Goal: Contribute content: Contribute content

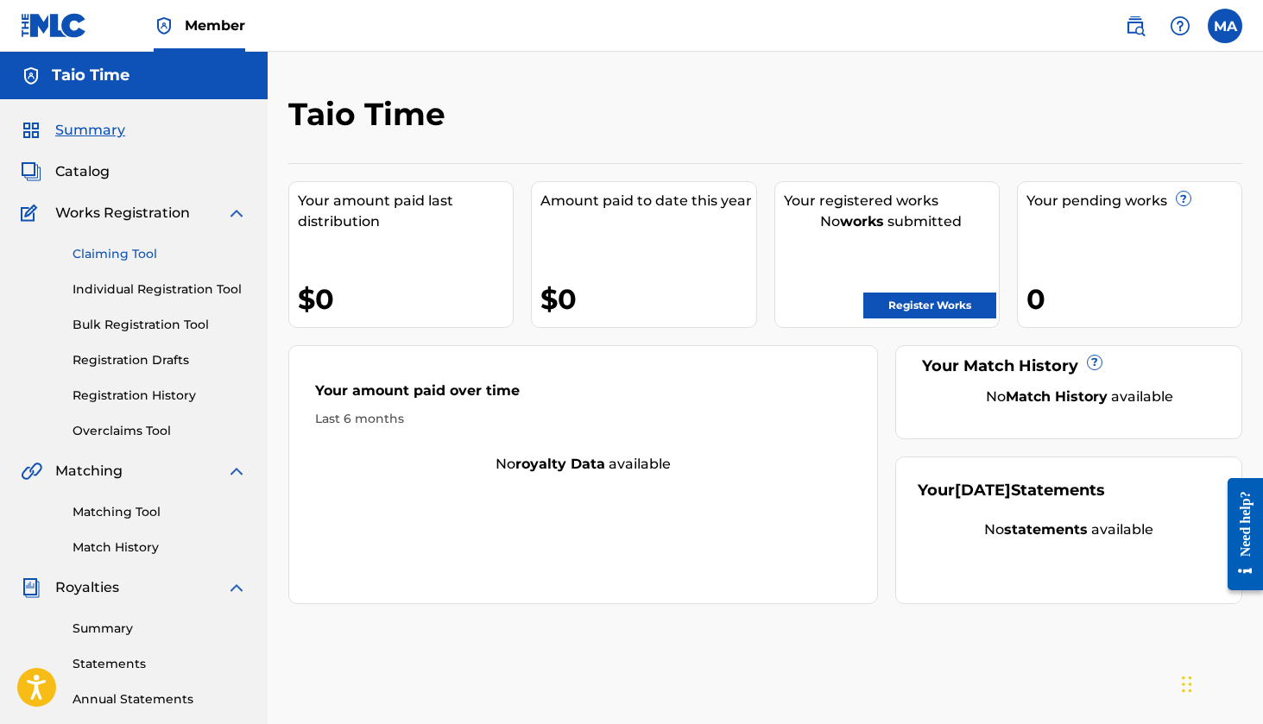
click at [148, 255] on link "Claiming Tool" at bounding box center [160, 254] width 174 height 18
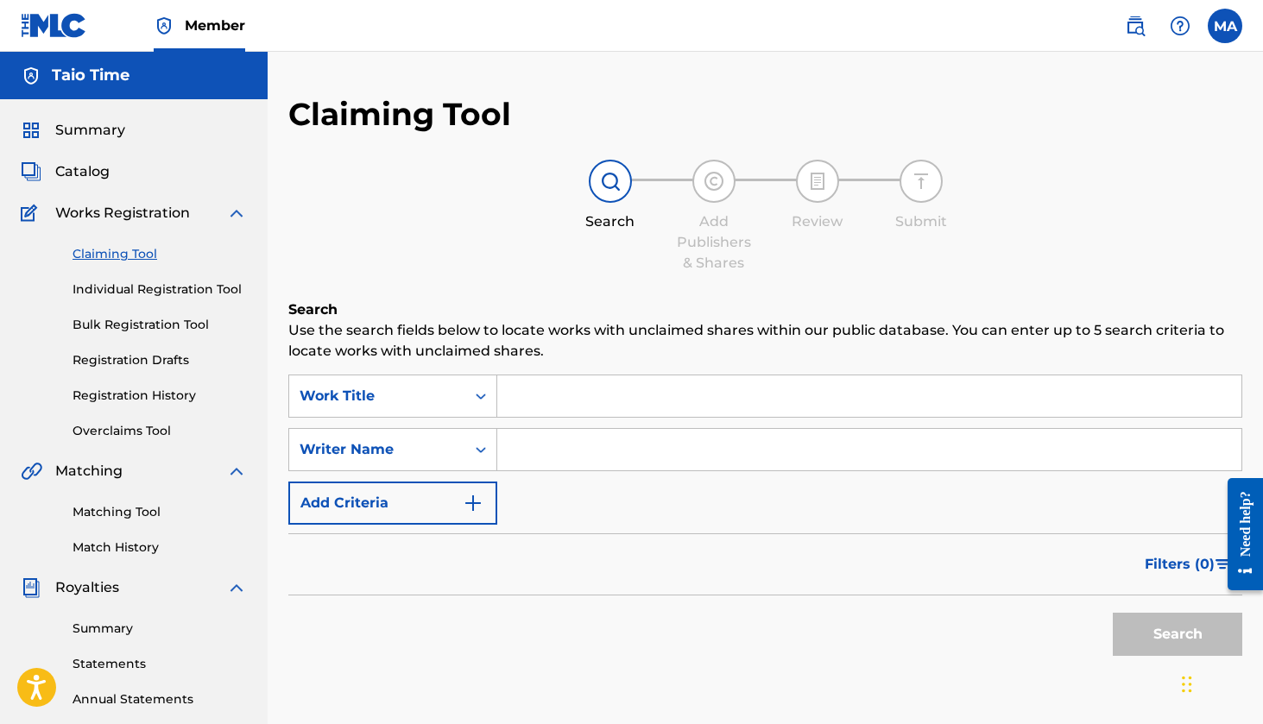
click at [545, 446] on input "Search Form" at bounding box center [869, 449] width 744 height 41
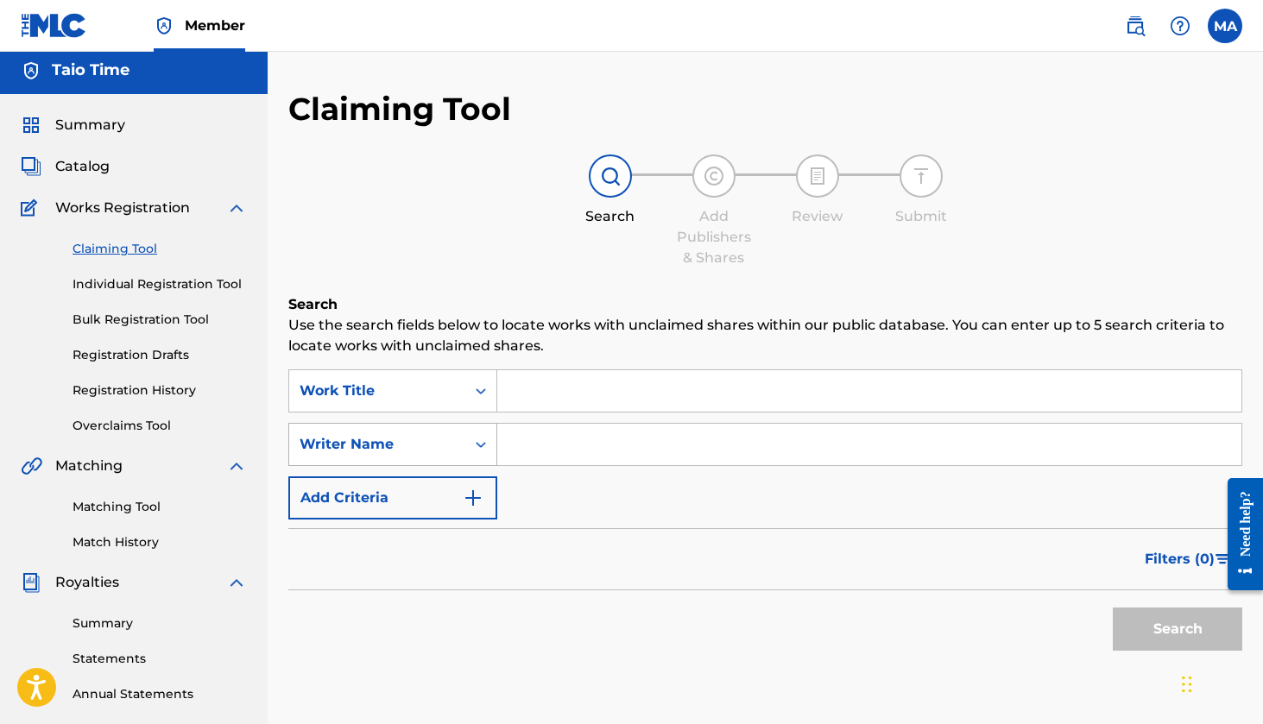
click at [444, 452] on div "Writer Name" at bounding box center [377, 444] width 155 height 21
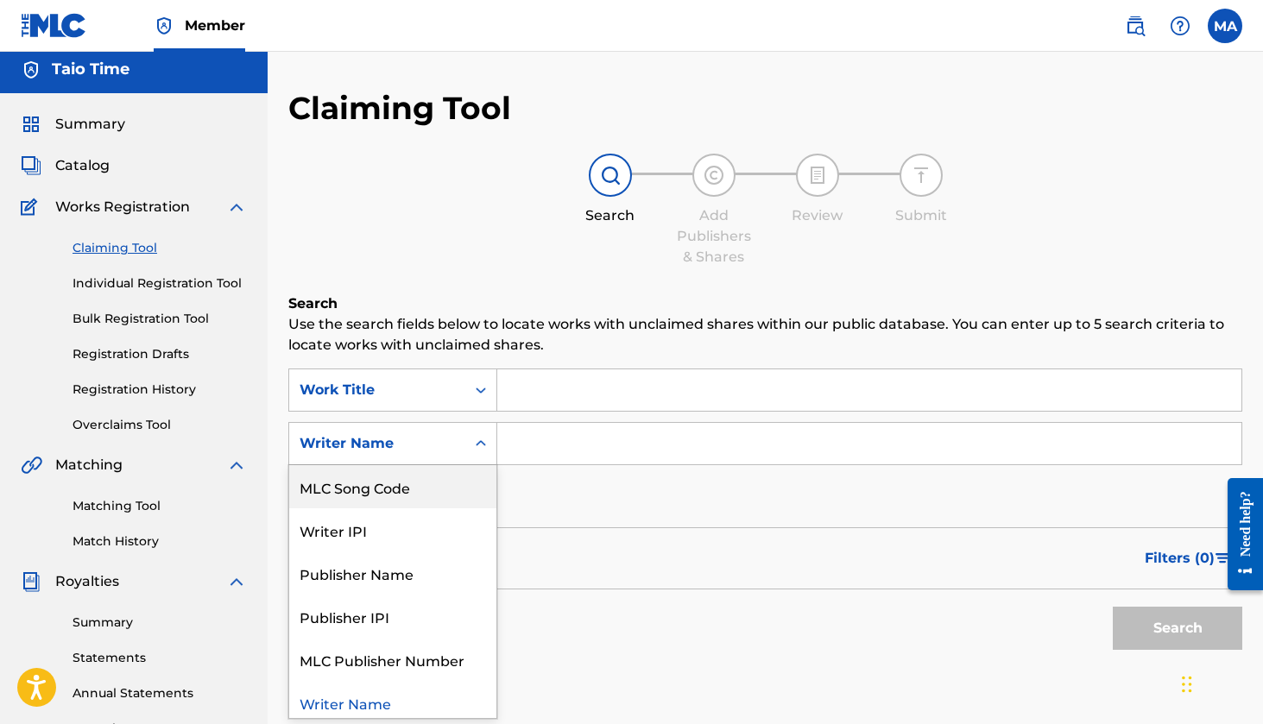
scroll to position [7, 0]
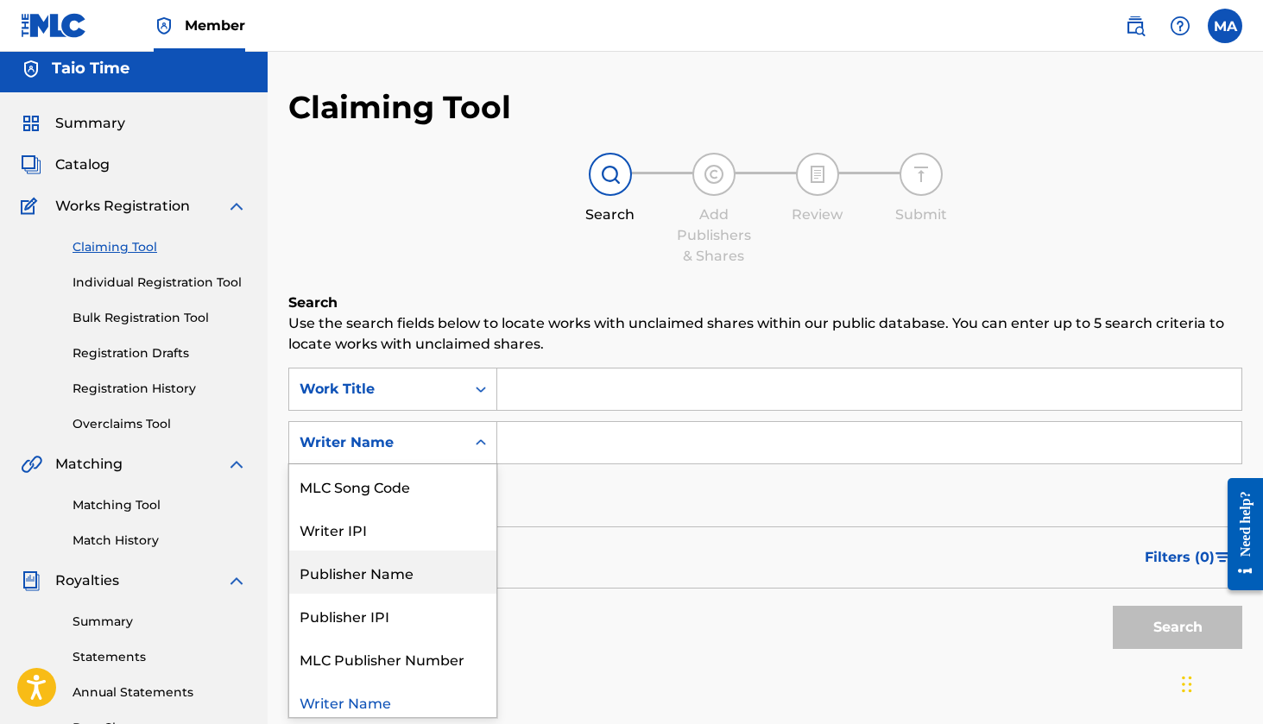
click at [420, 564] on div "Publisher Name" at bounding box center [392, 572] width 207 height 43
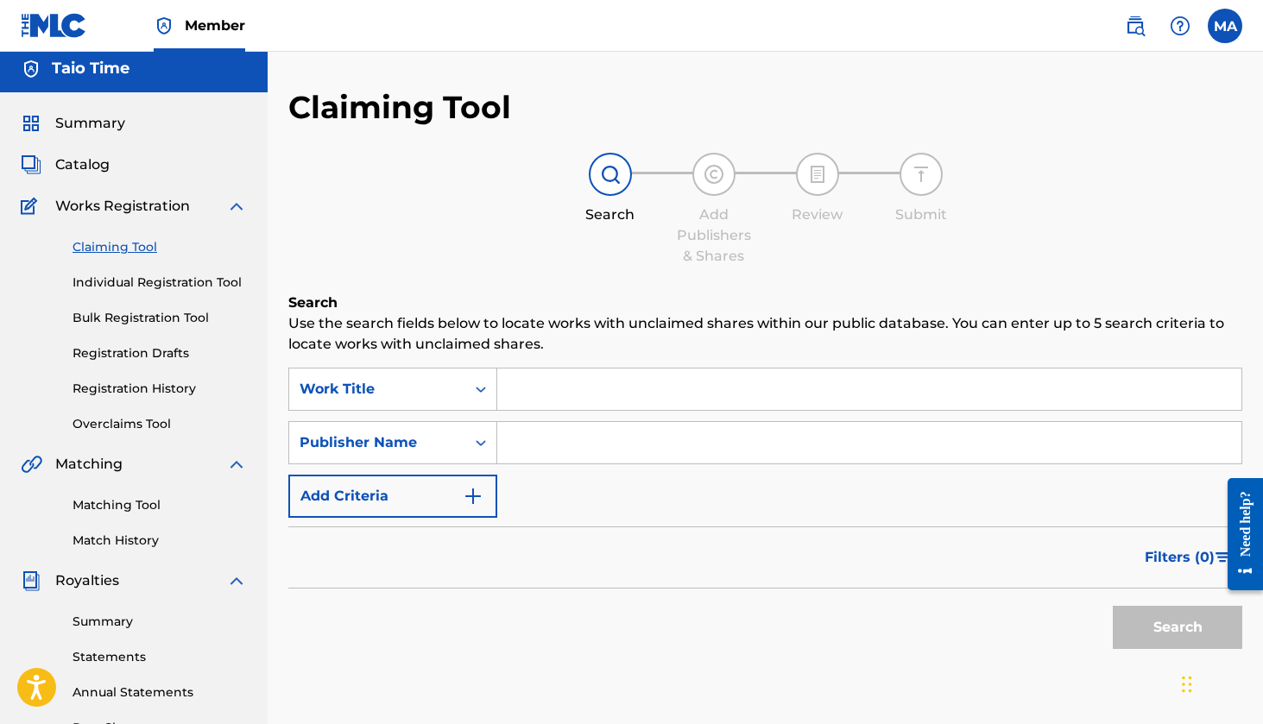
click at [551, 449] on input "Search Form" at bounding box center [869, 442] width 744 height 41
click at [1178, 628] on button "Search" at bounding box center [1178, 627] width 130 height 43
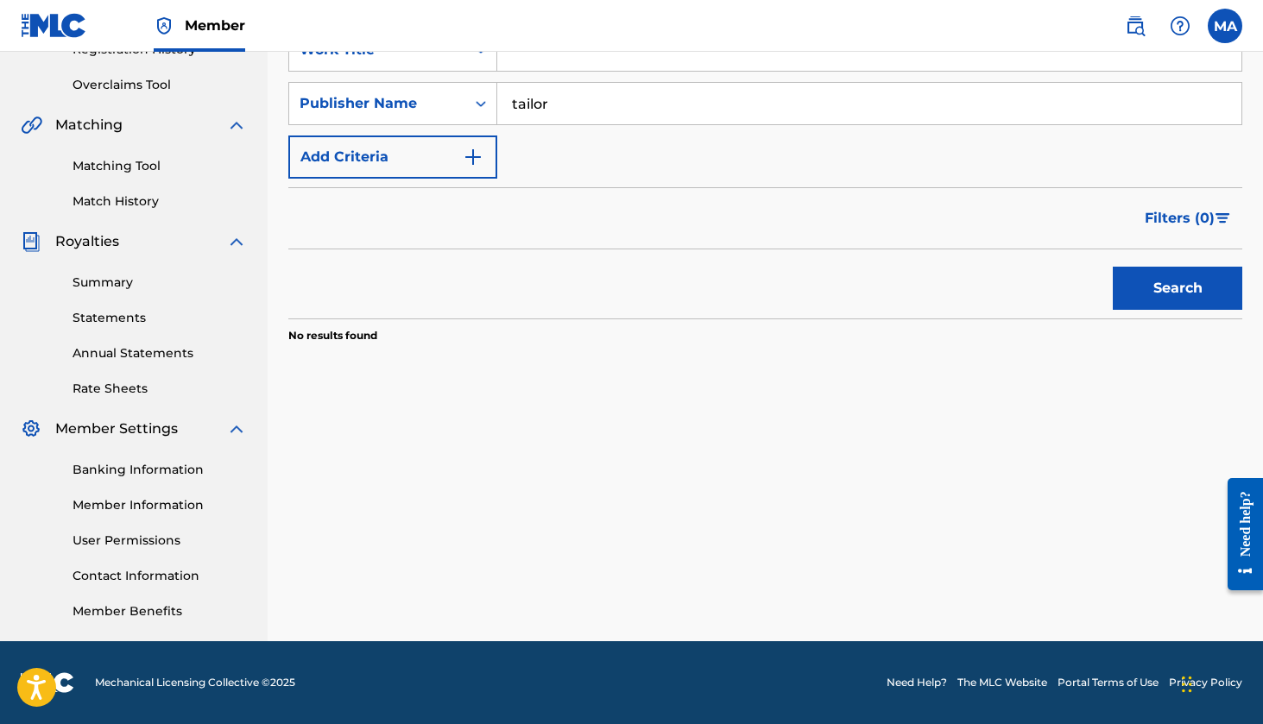
scroll to position [346, 0]
type input "t"
click at [1178, 288] on button "Search" at bounding box center [1178, 288] width 130 height 43
type input "T"
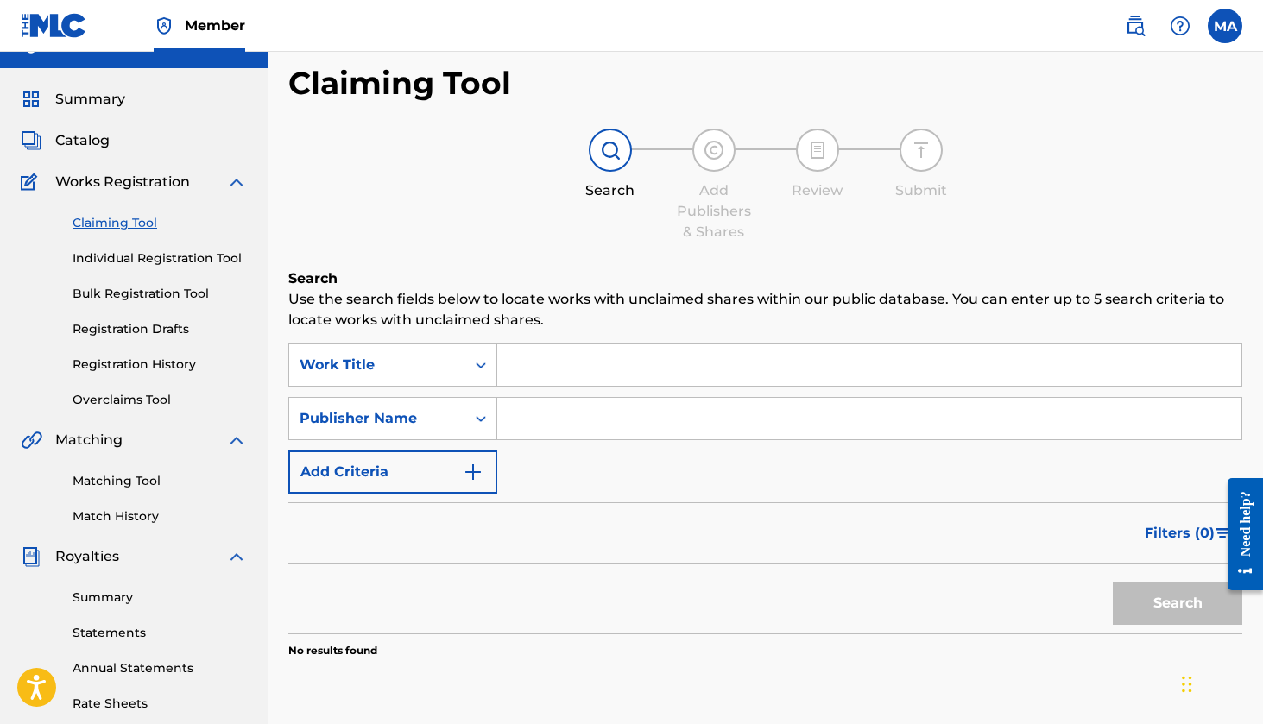
scroll to position [25, 0]
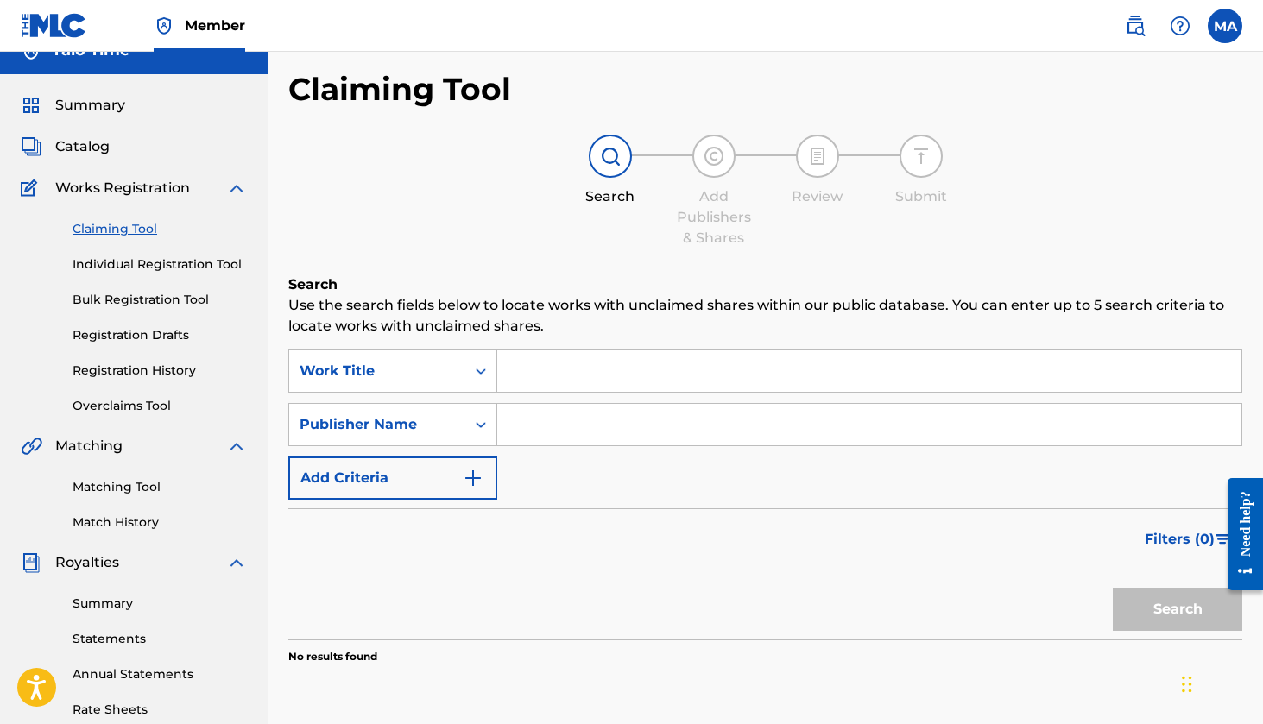
click at [1099, 107] on div "Claiming Tool Search Add Publishers & Shares Review Submit Search Use the searc…" at bounding box center [765, 410] width 954 height 681
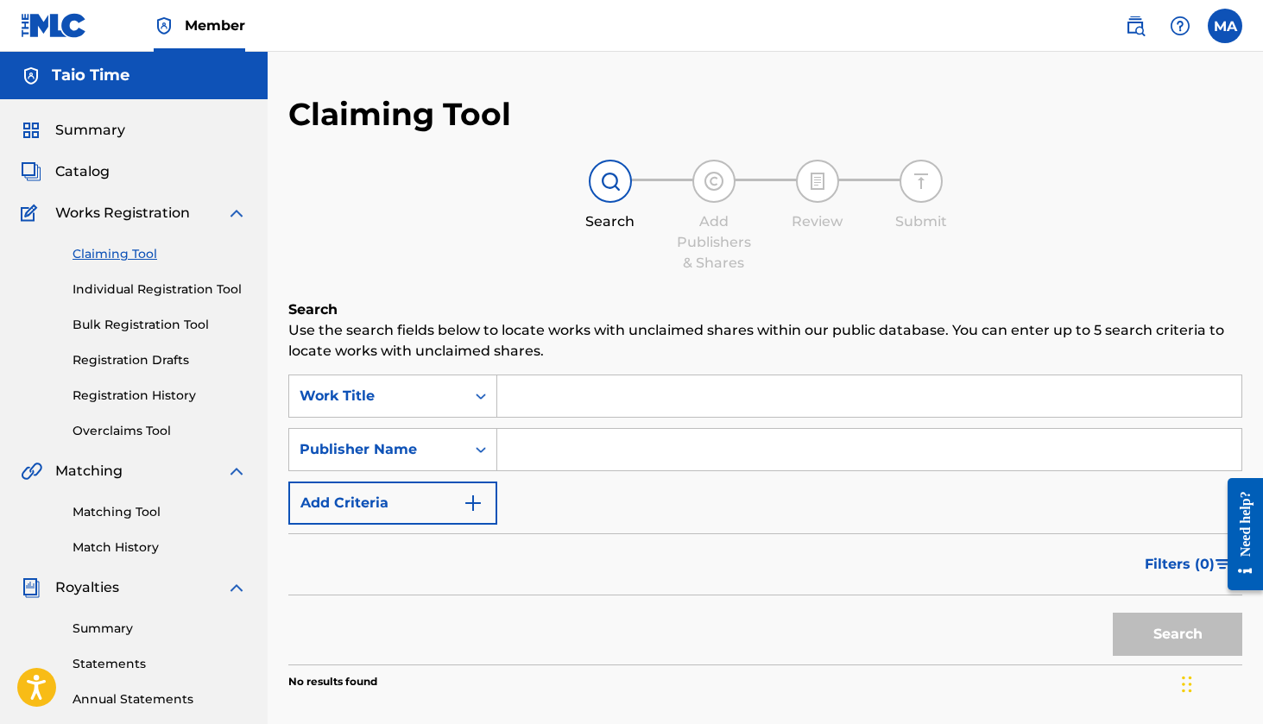
scroll to position [0, 0]
click at [714, 182] on img at bounding box center [714, 181] width 21 height 21
click at [822, 165] on div at bounding box center [817, 181] width 43 height 43
click at [106, 173] on span "Catalog" at bounding box center [82, 171] width 54 height 21
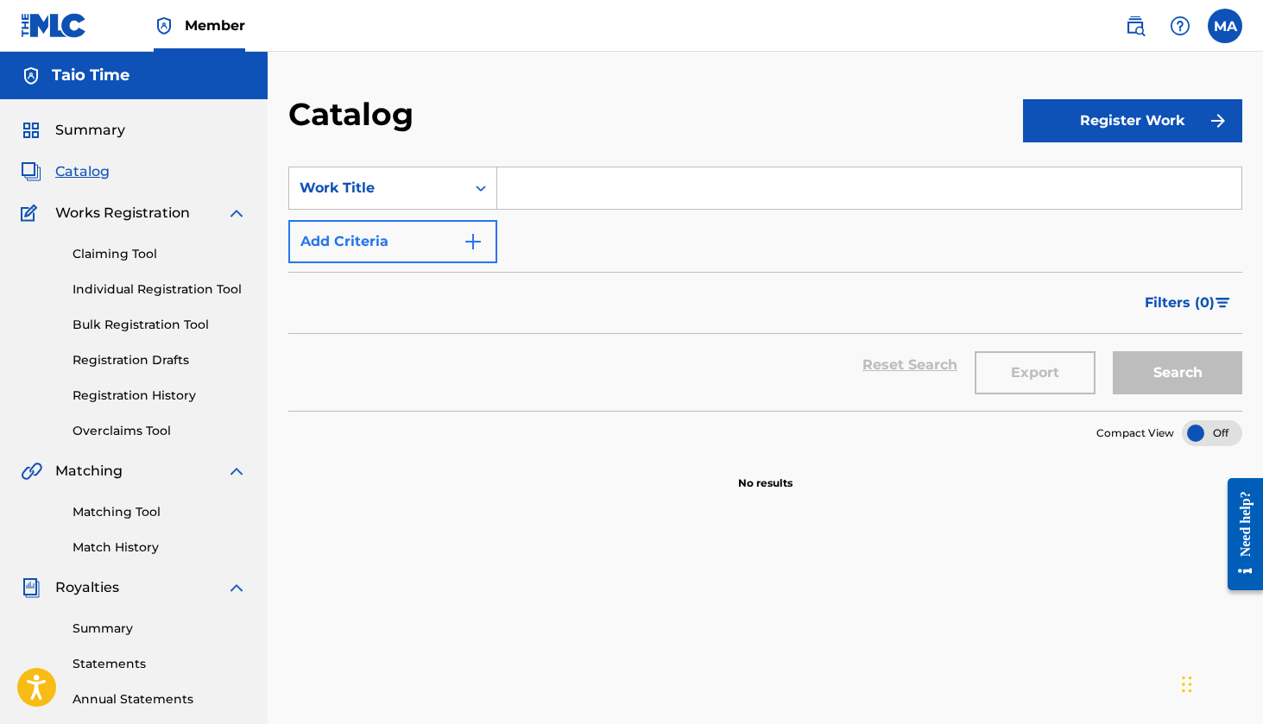
click at [482, 232] on img "Search Form" at bounding box center [473, 241] width 21 height 21
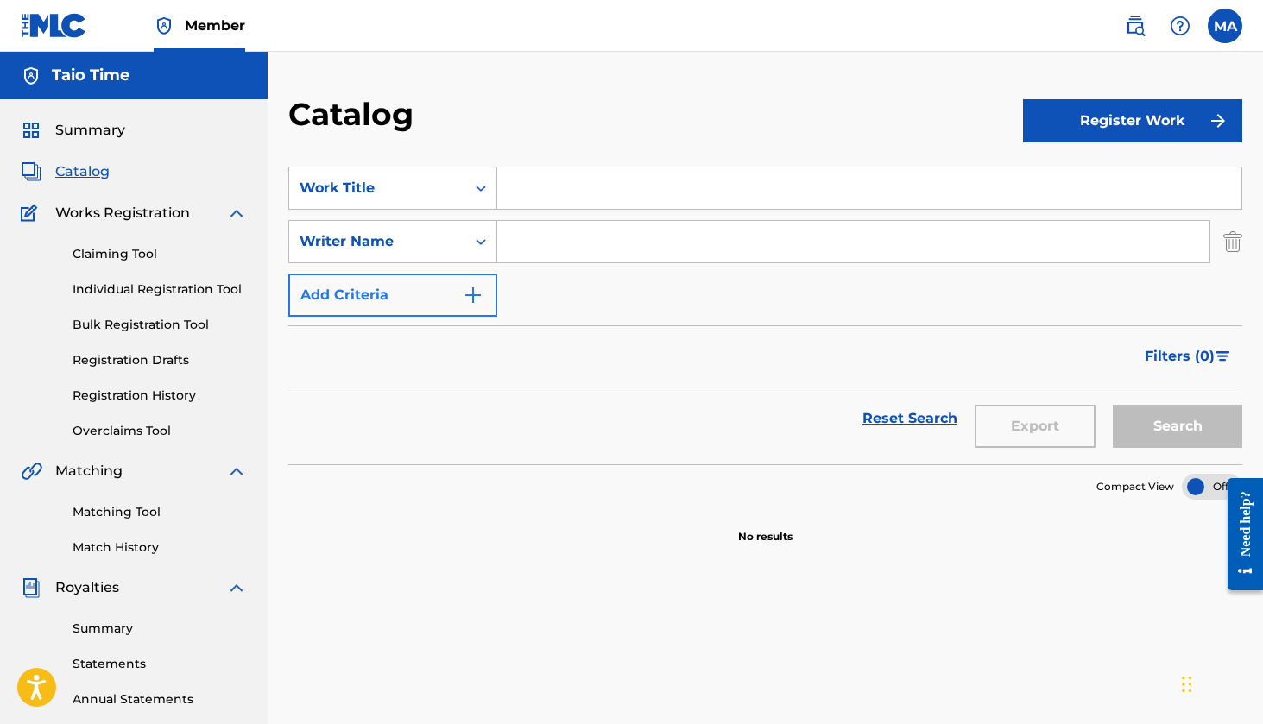
click at [478, 291] on img "Search Form" at bounding box center [473, 295] width 21 height 21
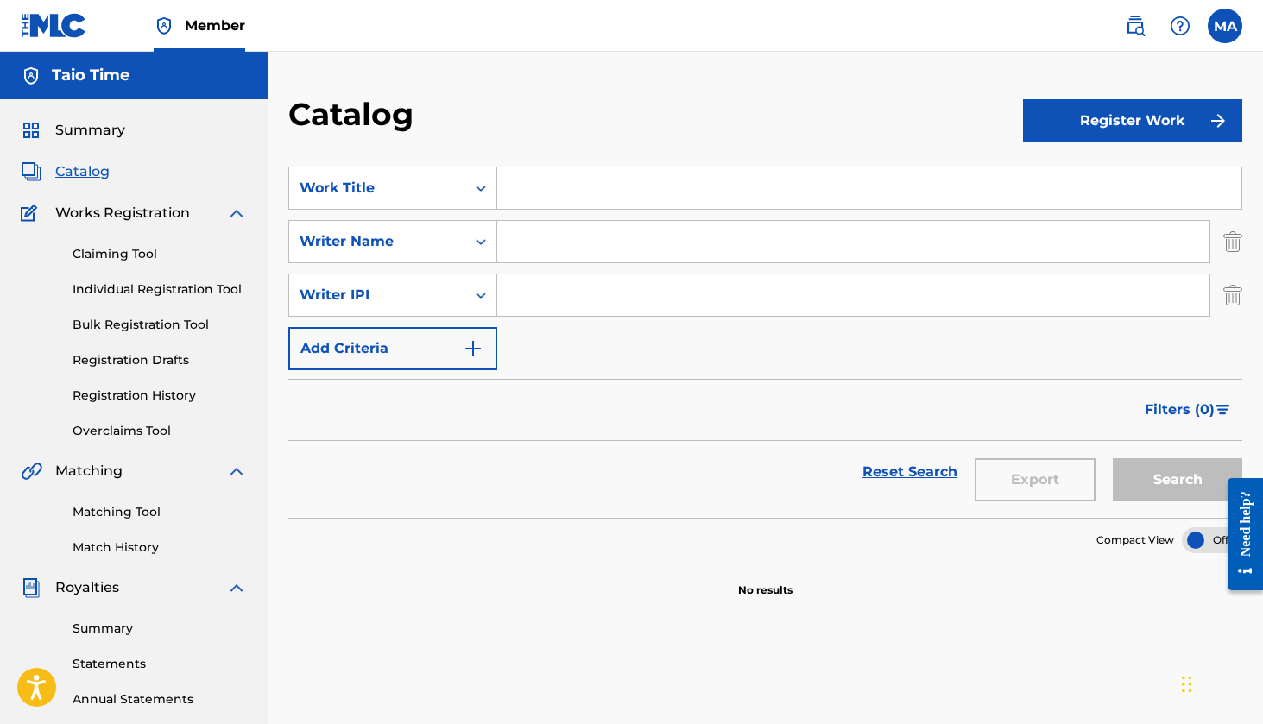
click at [571, 176] on input "Search Form" at bounding box center [869, 187] width 744 height 41
type input "Westside"
click at [600, 237] on input "Search Form" at bounding box center [853, 241] width 712 height 41
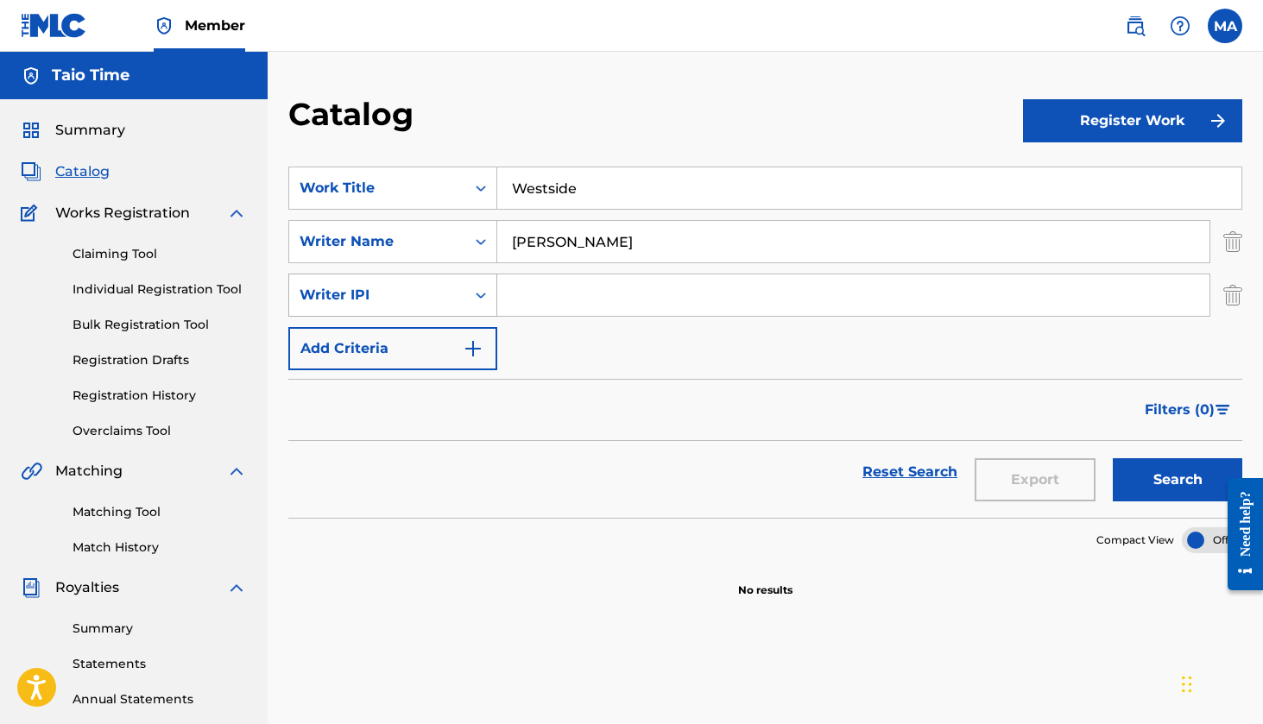
type input "[PERSON_NAME]"
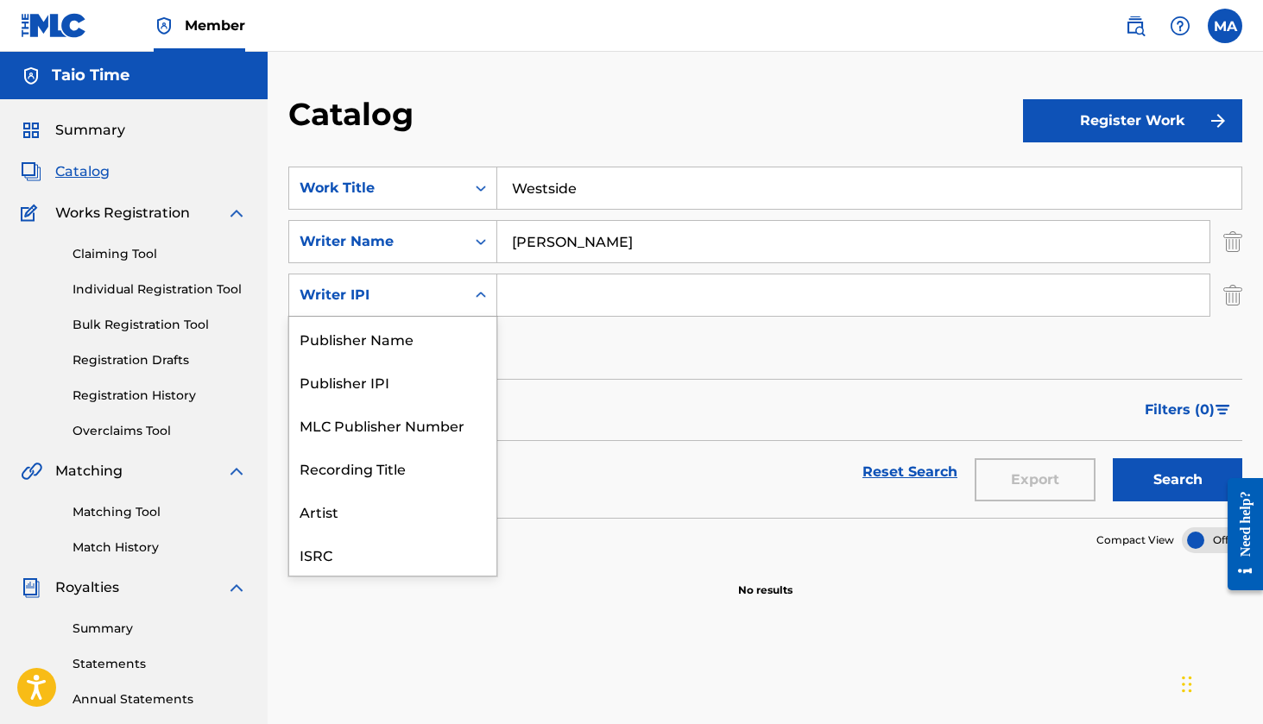
click at [468, 297] on div "Search Form" at bounding box center [480, 295] width 31 height 31
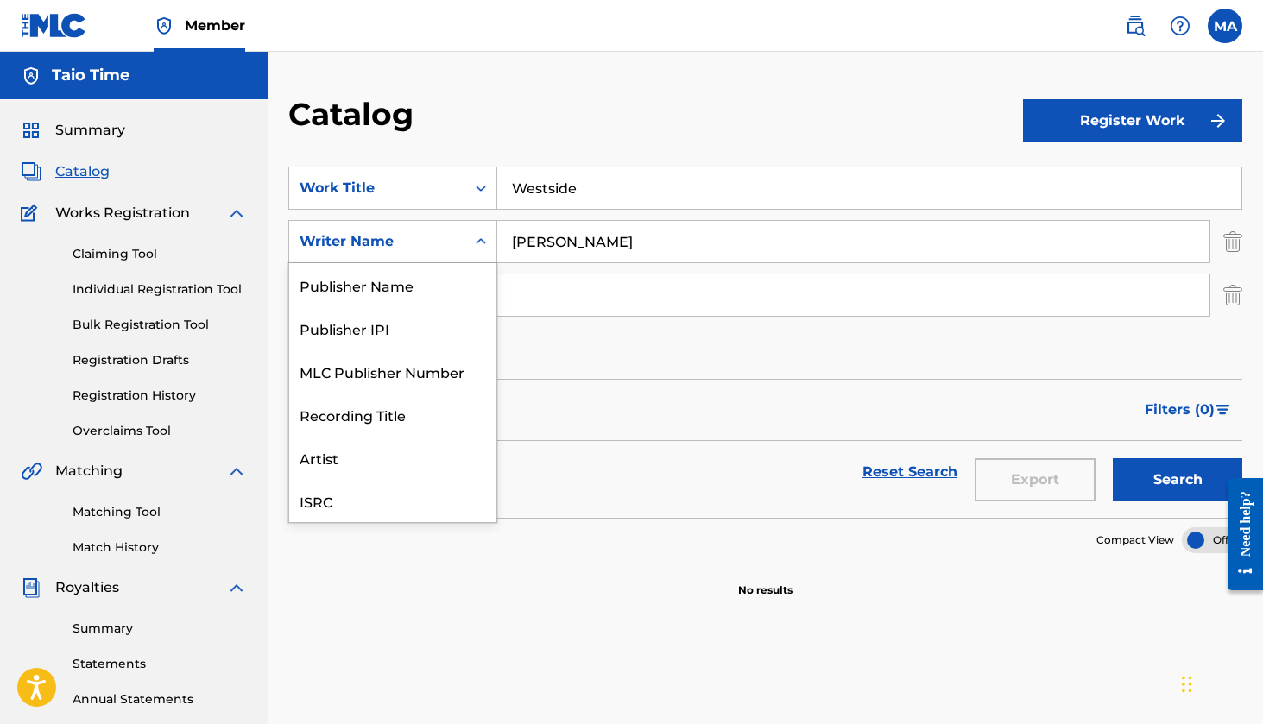
click at [477, 243] on icon "Search Form" at bounding box center [481, 241] width 10 height 6
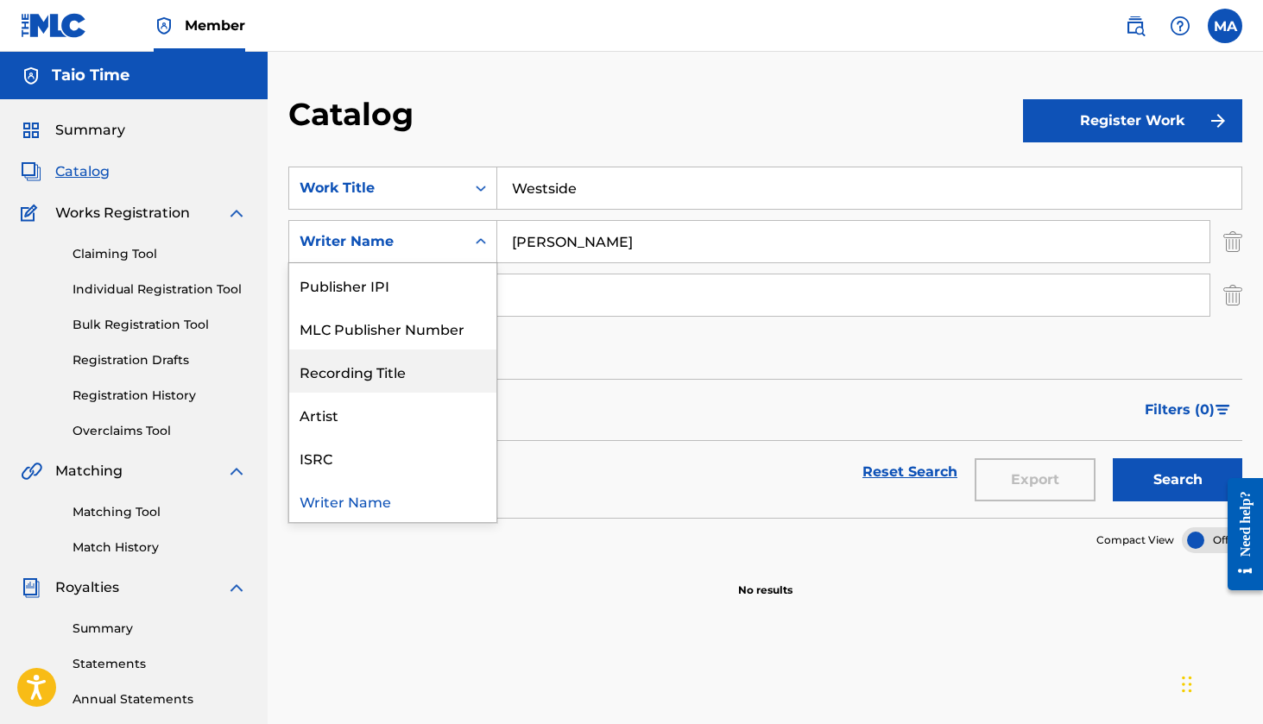
click at [602, 483] on div "Reset Search Export Search" at bounding box center [765, 472] width 954 height 62
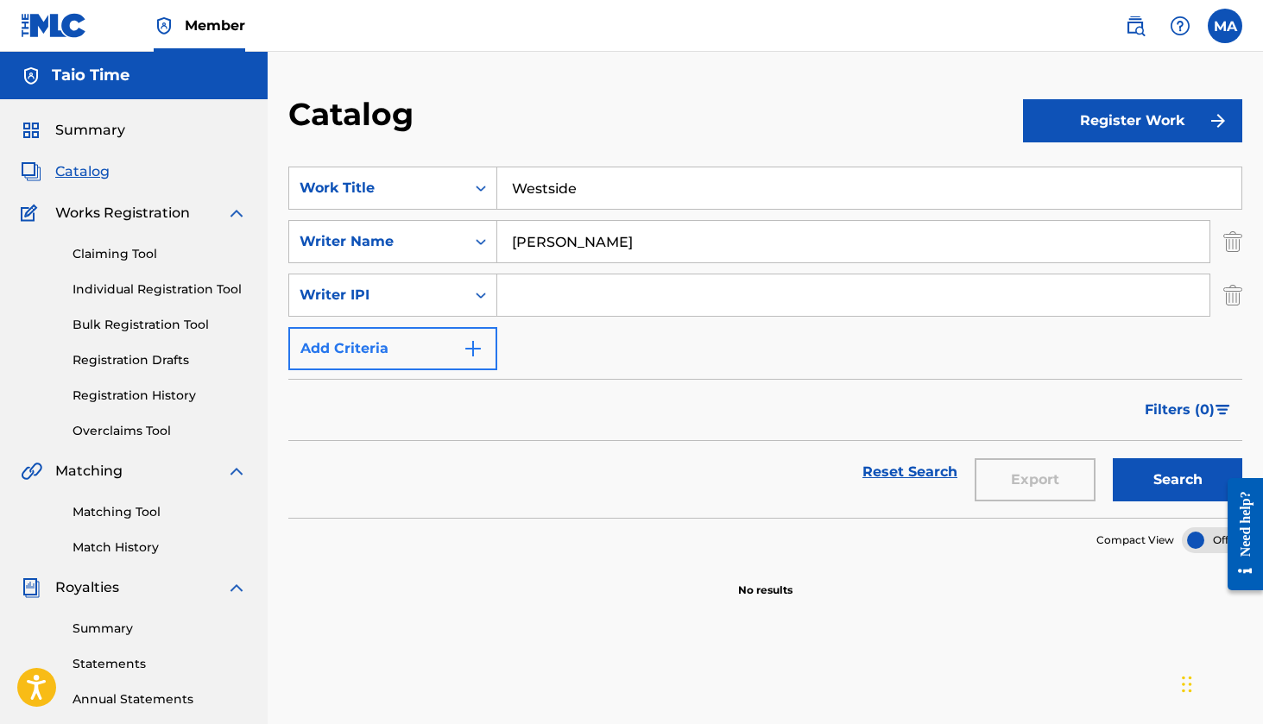
click at [458, 354] on button "Add Criteria" at bounding box center [392, 348] width 209 height 43
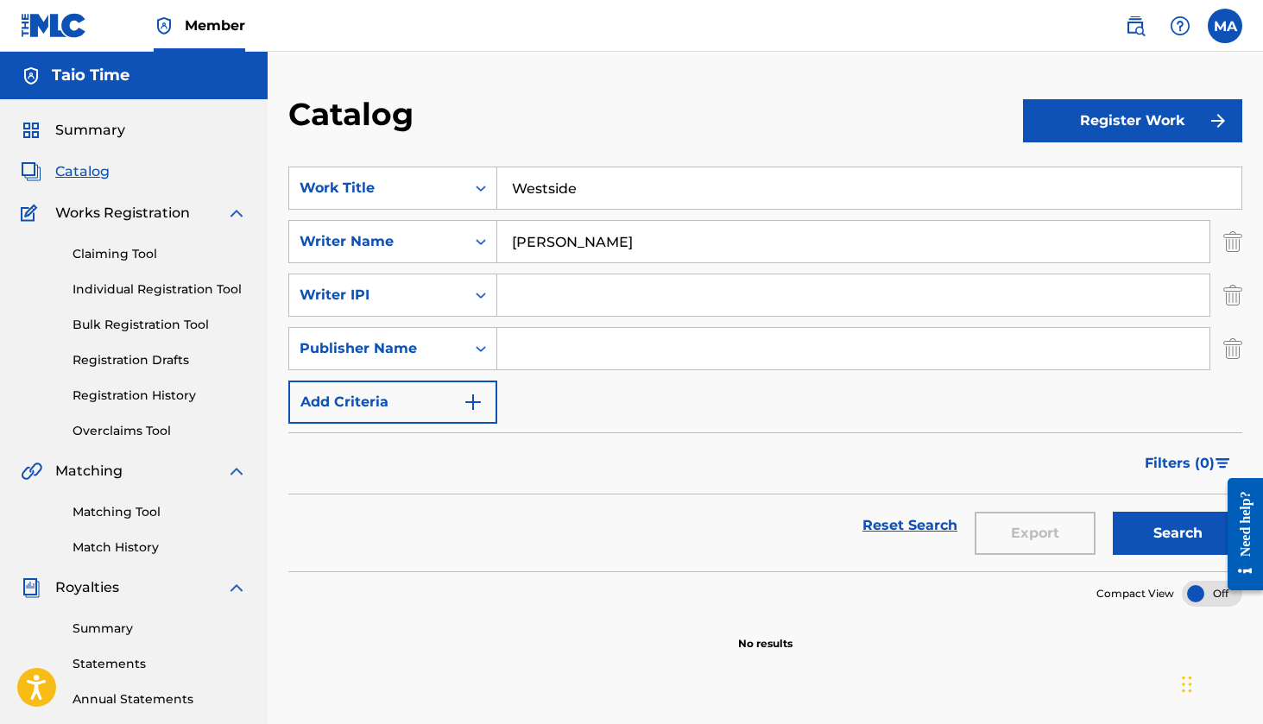
click at [557, 353] on input "Search Form" at bounding box center [853, 348] width 712 height 41
type input "Taio Time"
click at [577, 291] on input "Search Form" at bounding box center [853, 295] width 712 height 41
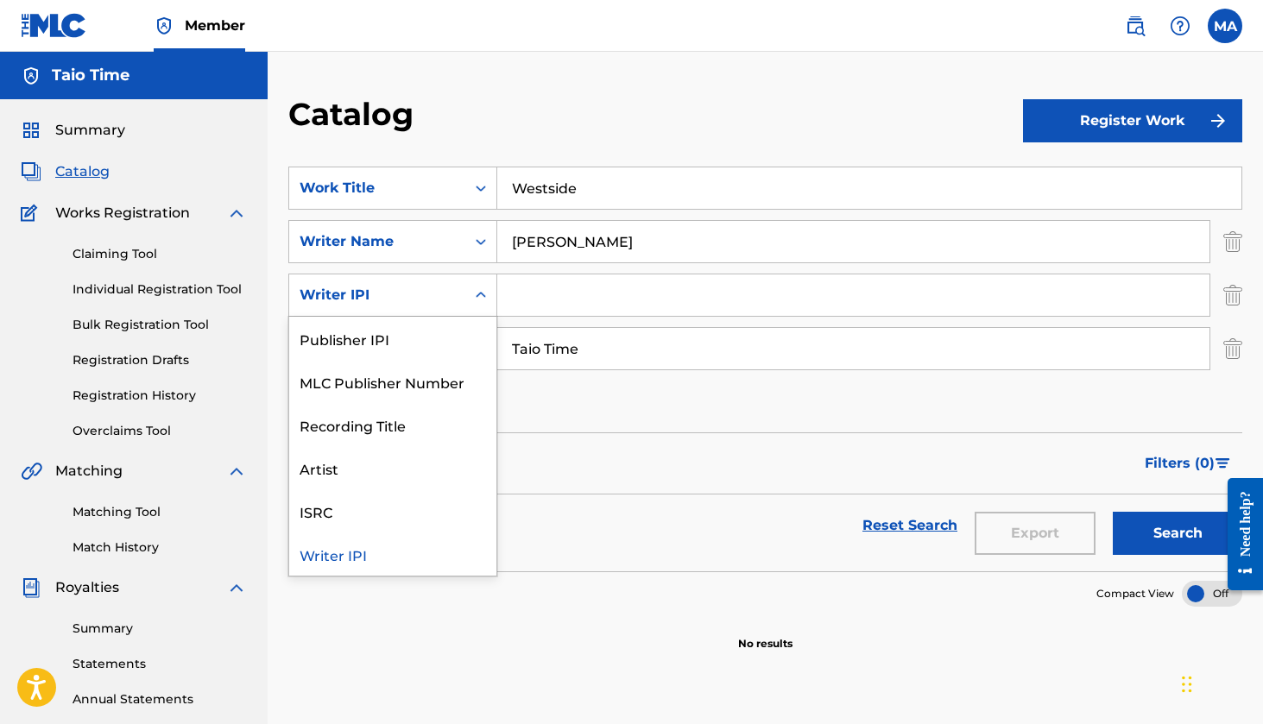
click at [471, 290] on div "Search Form" at bounding box center [480, 295] width 31 height 31
click at [374, 457] on div "Artist" at bounding box center [392, 467] width 207 height 43
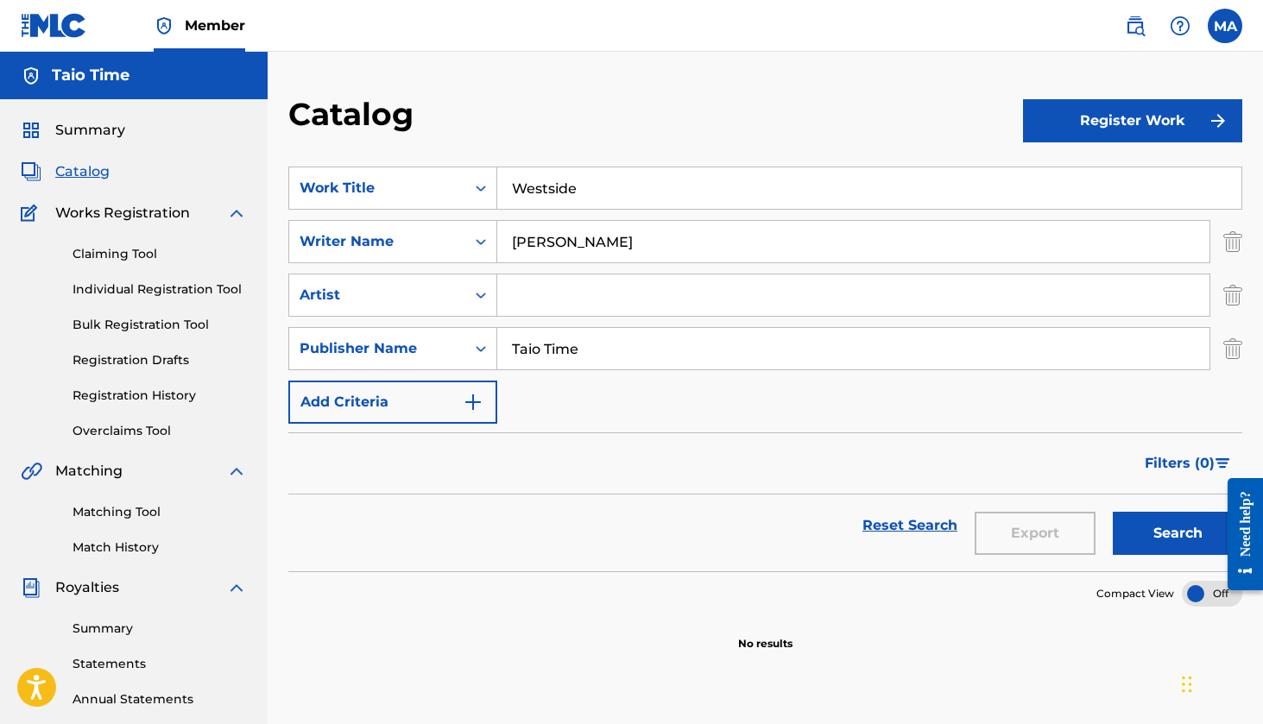
click at [549, 292] on input "Search Form" at bounding box center [853, 295] width 712 height 41
type input "Taiojr"
click at [1178, 539] on button "Search" at bounding box center [1178, 533] width 130 height 43
click at [648, 363] on input "Taio Time" at bounding box center [853, 348] width 712 height 41
type input "Taio Time Entertainment"
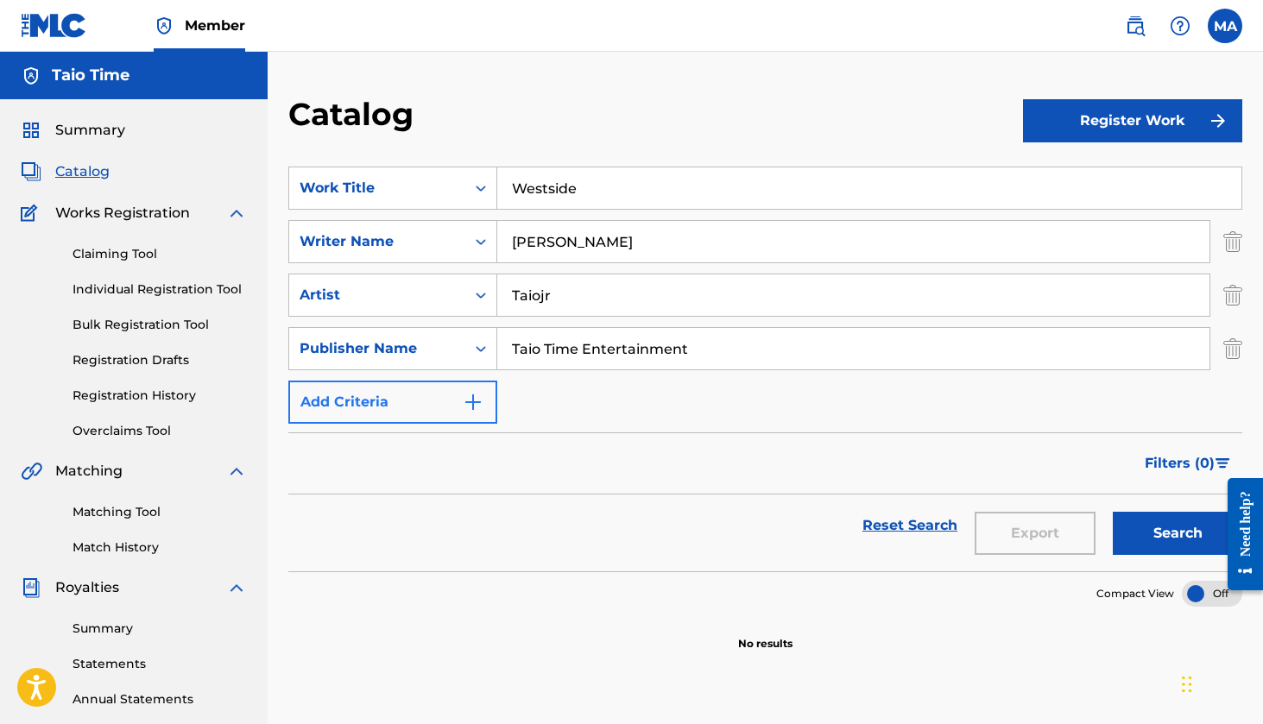
click at [414, 397] on button "Add Criteria" at bounding box center [392, 402] width 209 height 43
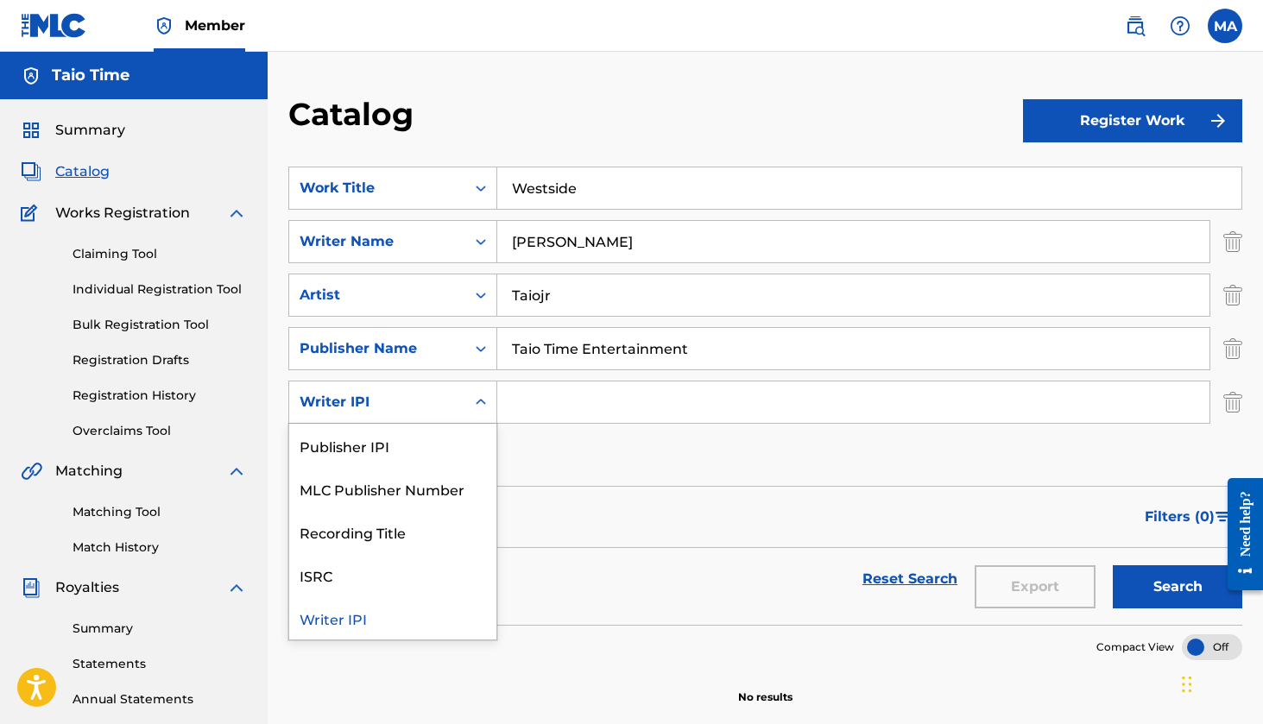
click at [469, 404] on div "Search Form" at bounding box center [480, 402] width 31 height 31
click at [424, 455] on div "Publisher IPI" at bounding box center [392, 445] width 207 height 43
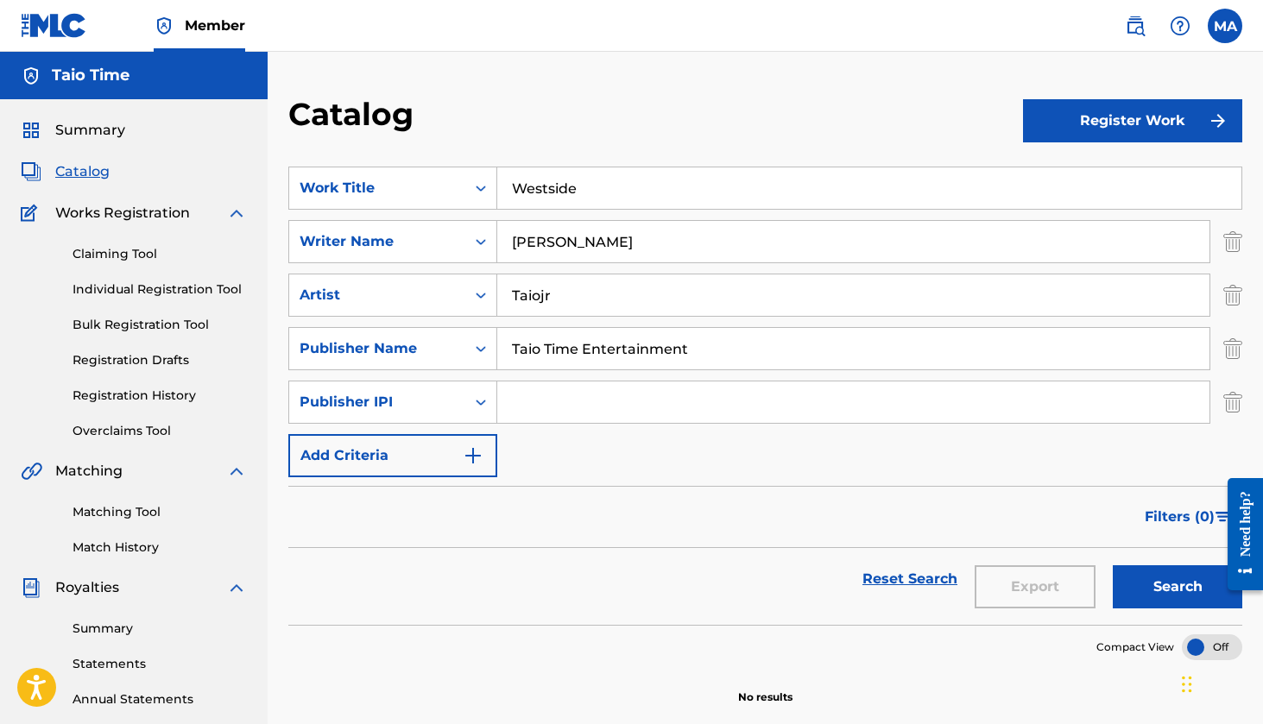
click at [528, 407] on input "Search Form" at bounding box center [853, 402] width 712 height 41
click at [576, 242] on input "[PERSON_NAME]" at bounding box center [853, 241] width 712 height 41
type input "[PERSON_NAME]"
click at [531, 400] on input "Search Form" at bounding box center [853, 402] width 712 height 41
paste input "308629"
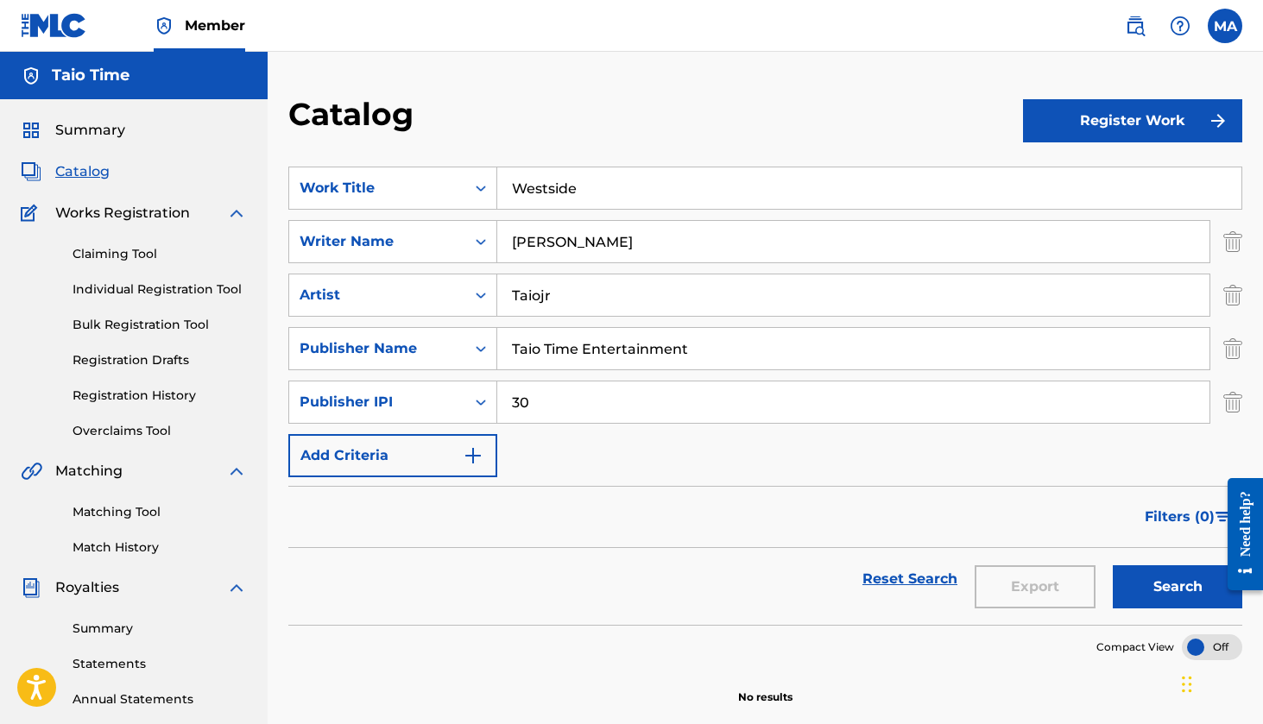
type input "3"
paste input "1285925513"
type input "1285925513"
click at [427, 458] on button "Add Criteria" at bounding box center [392, 455] width 209 height 43
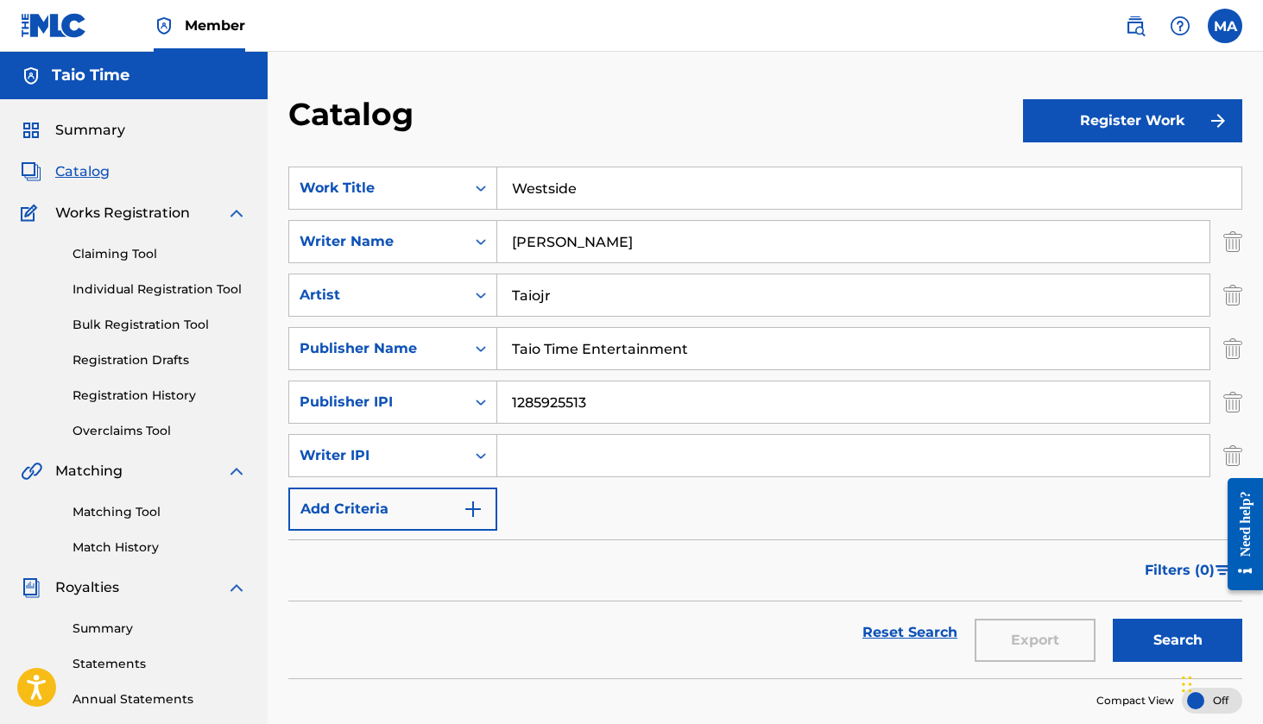
click at [566, 444] on input "Search Form" at bounding box center [853, 455] width 712 height 41
paste input "1285925611"
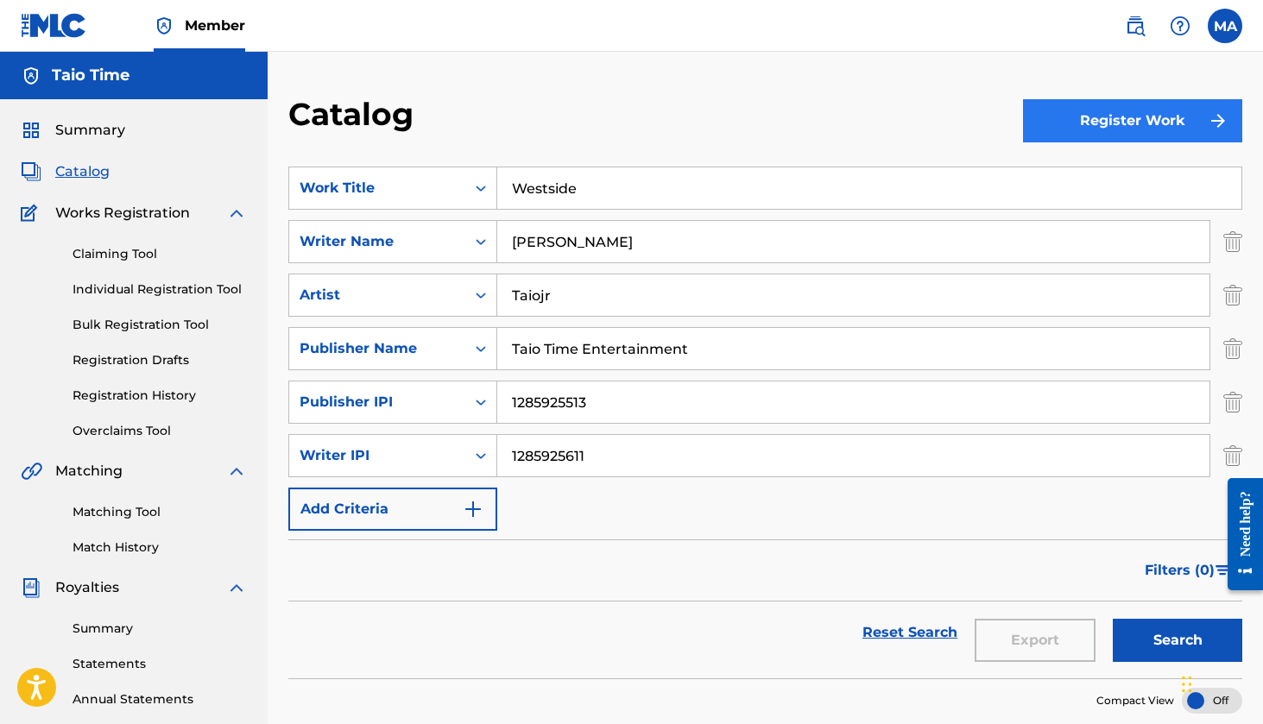
type input "1285925611"
click at [1129, 119] on button "Register Work" at bounding box center [1132, 120] width 219 height 43
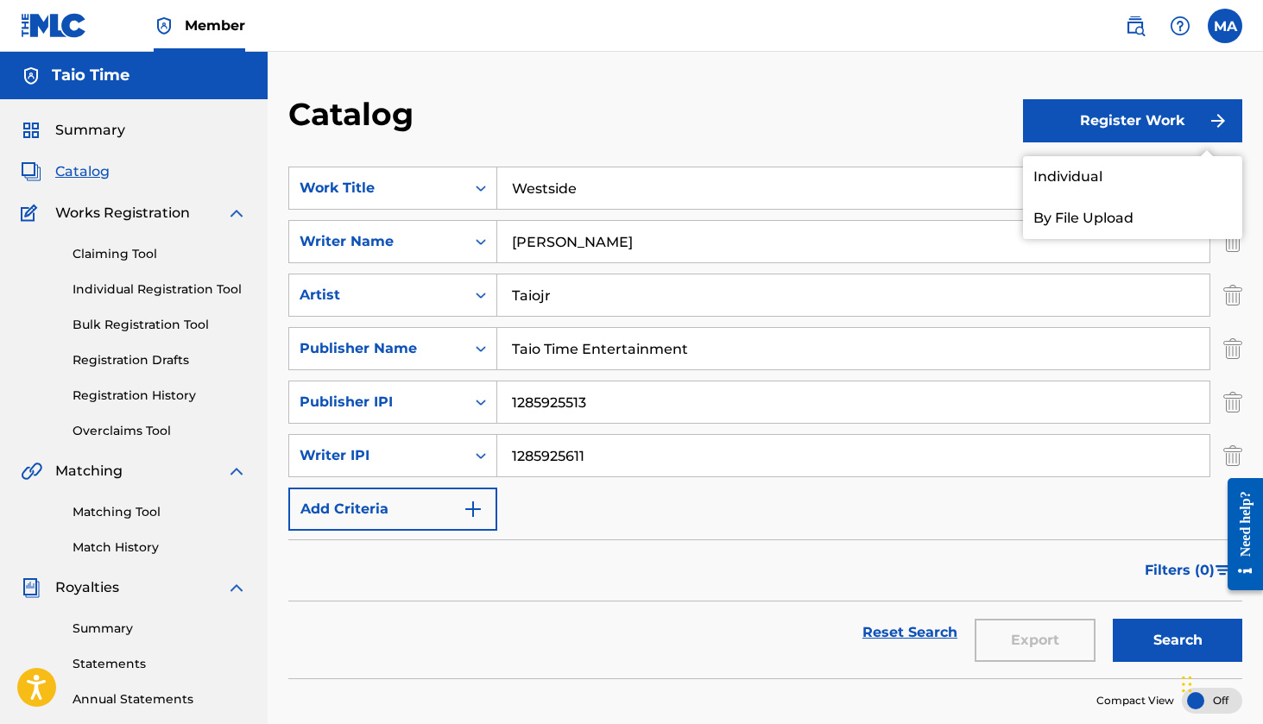
click at [945, 150] on section "SearchWithCriteria0f770c8b-0761-4c4a-b522-347a77a27d7f Work Title Westside Sear…" at bounding box center [765, 412] width 954 height 533
click at [1099, 182] on link "Individual" at bounding box center [1132, 176] width 219 height 41
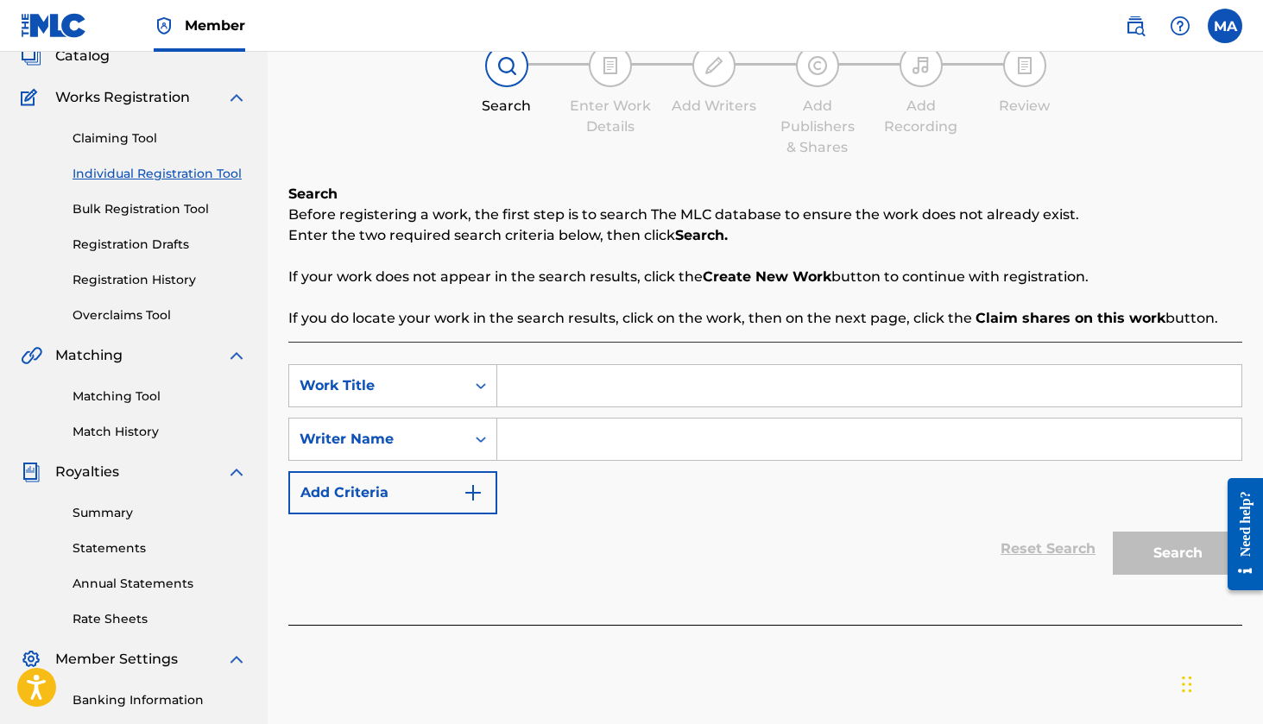
scroll to position [100, 0]
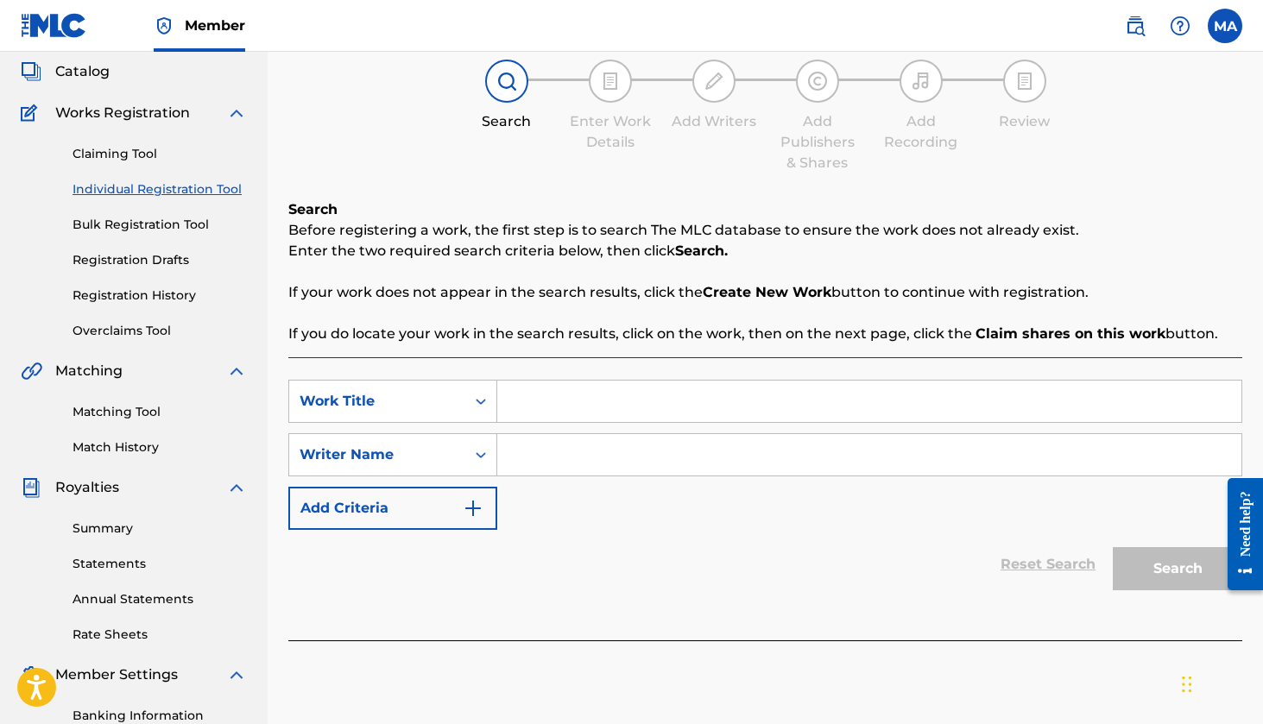
click at [629, 401] on input "Search Form" at bounding box center [869, 401] width 744 height 41
type input "T"
type input "Westside"
click at [680, 448] on input "Search Form" at bounding box center [869, 454] width 744 height 41
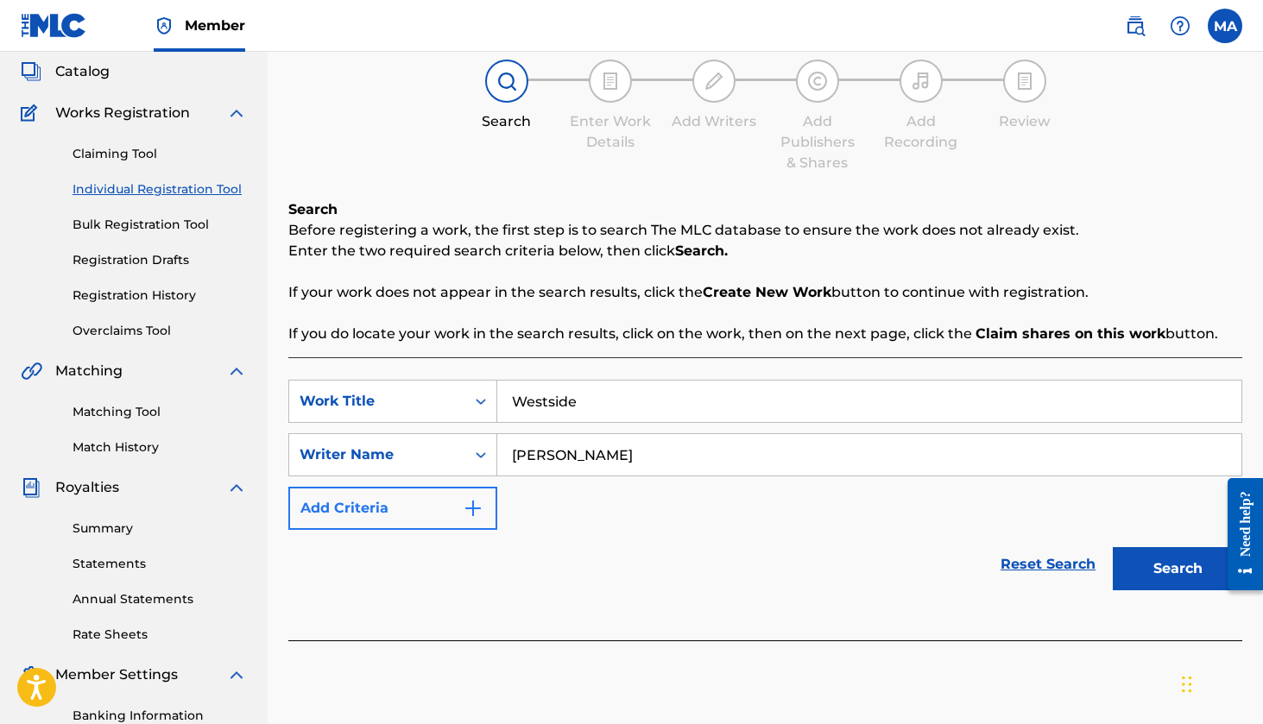
type input "[PERSON_NAME]"
click at [395, 505] on button "Add Criteria" at bounding box center [392, 508] width 209 height 43
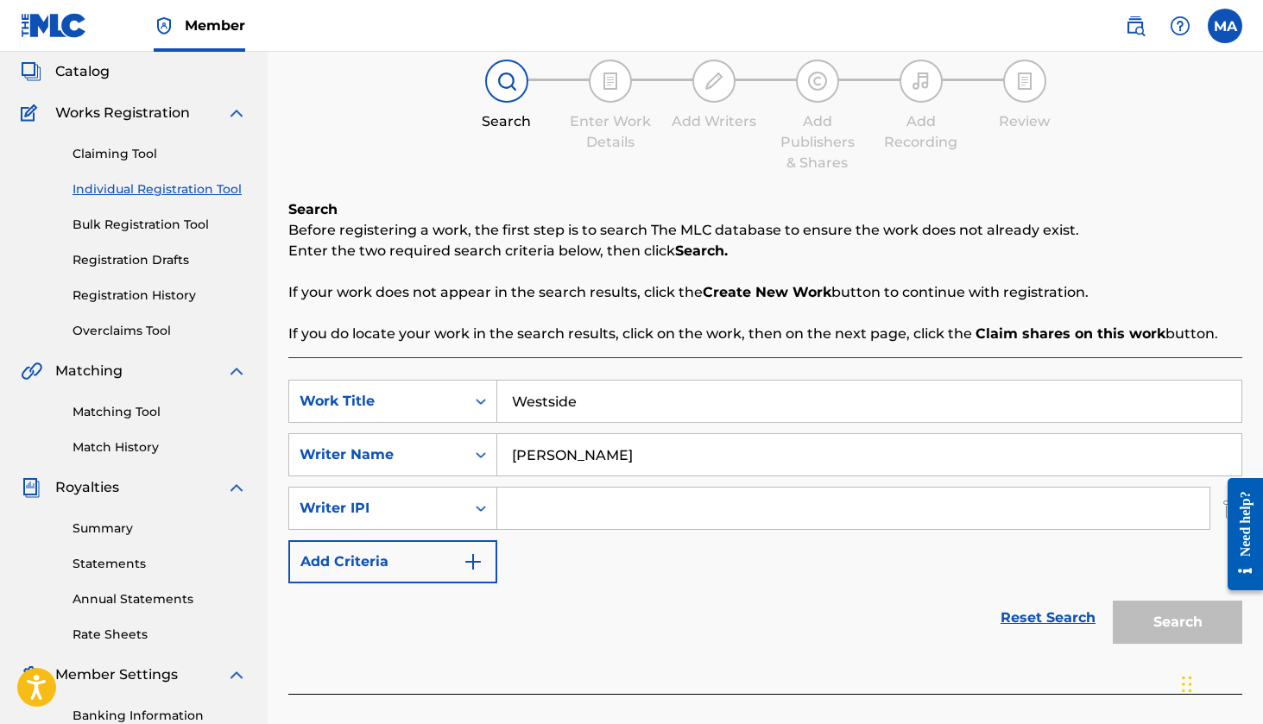
click at [530, 504] on input "Search Form" at bounding box center [853, 508] width 712 height 41
paste input "1285925611"
type input "1285925611"
click at [420, 573] on button "Add Criteria" at bounding box center [392, 561] width 209 height 43
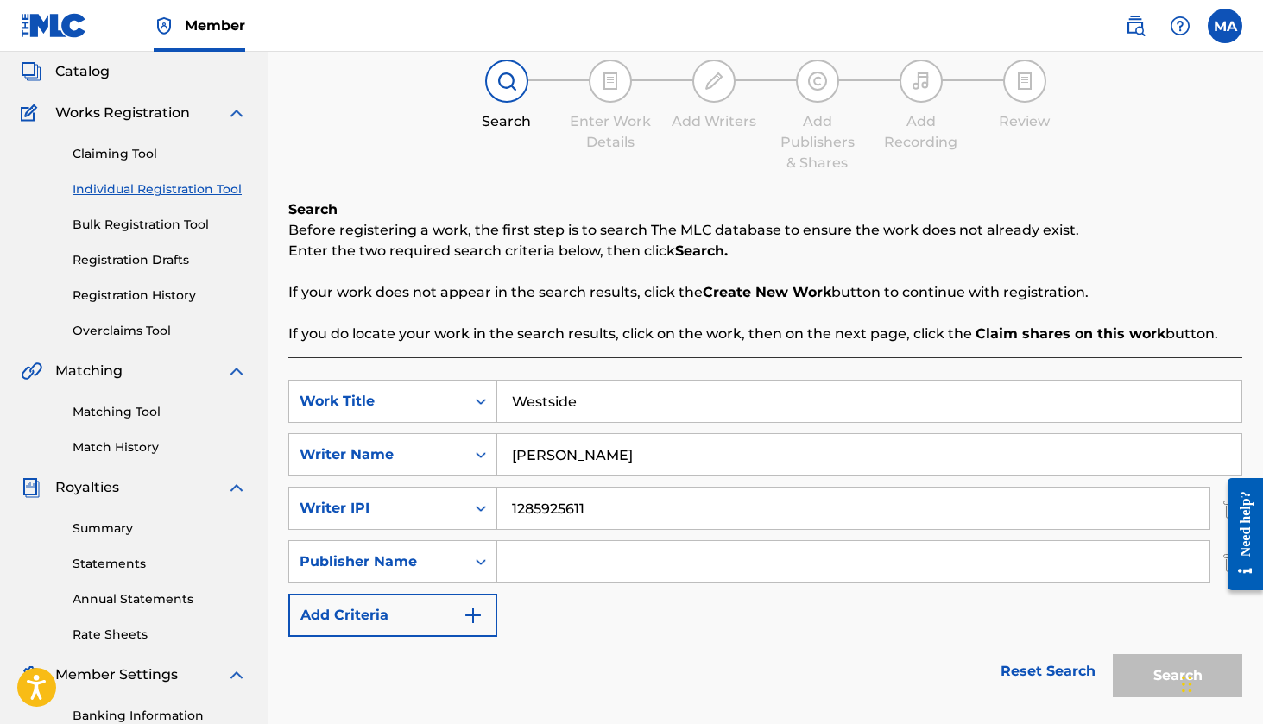
click at [573, 571] on input "Search Form" at bounding box center [853, 561] width 712 height 41
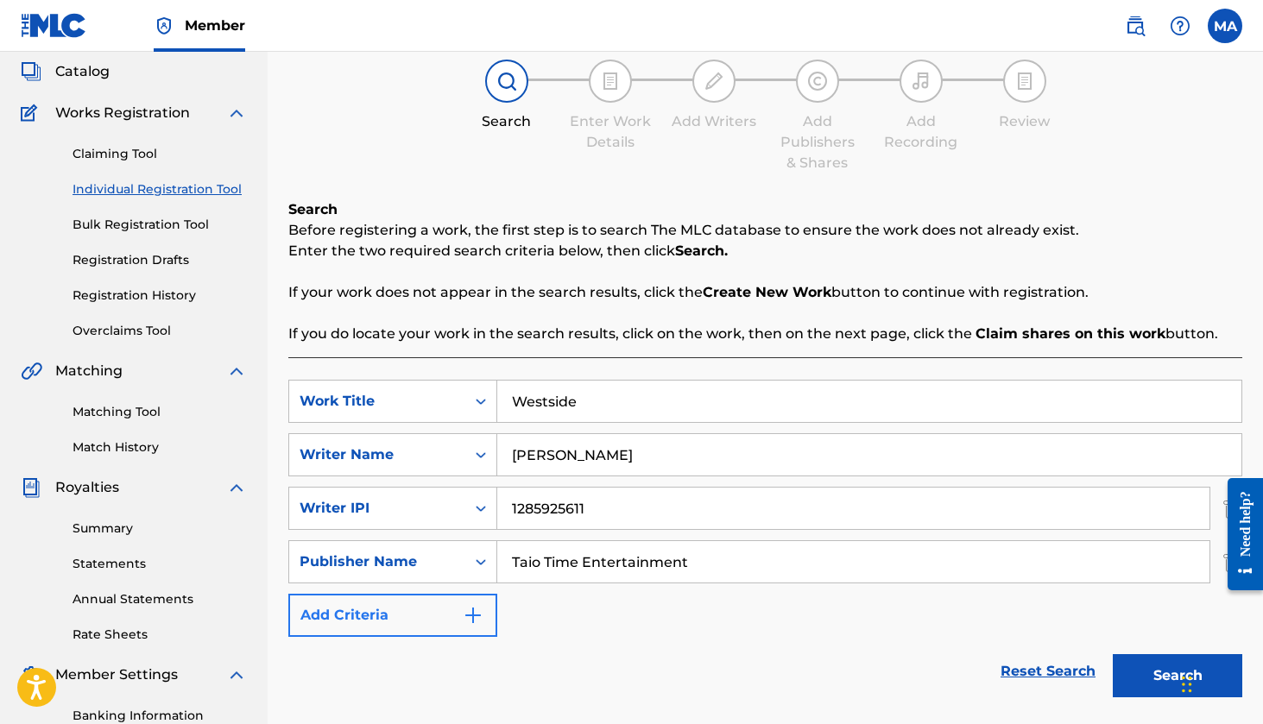
type input "Taio Time Entertainment"
click at [454, 613] on button "Add Criteria" at bounding box center [392, 615] width 209 height 43
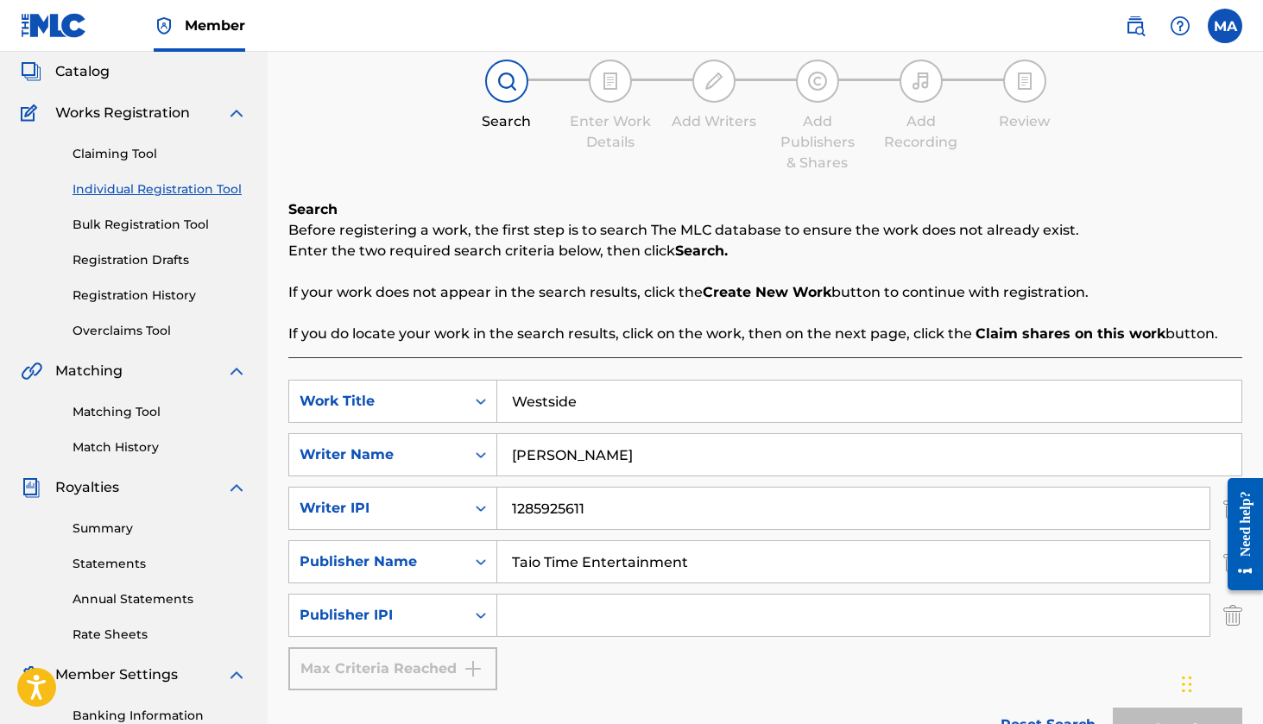
click at [626, 628] on input "Search Form" at bounding box center [853, 615] width 712 height 41
paste input "1285925513"
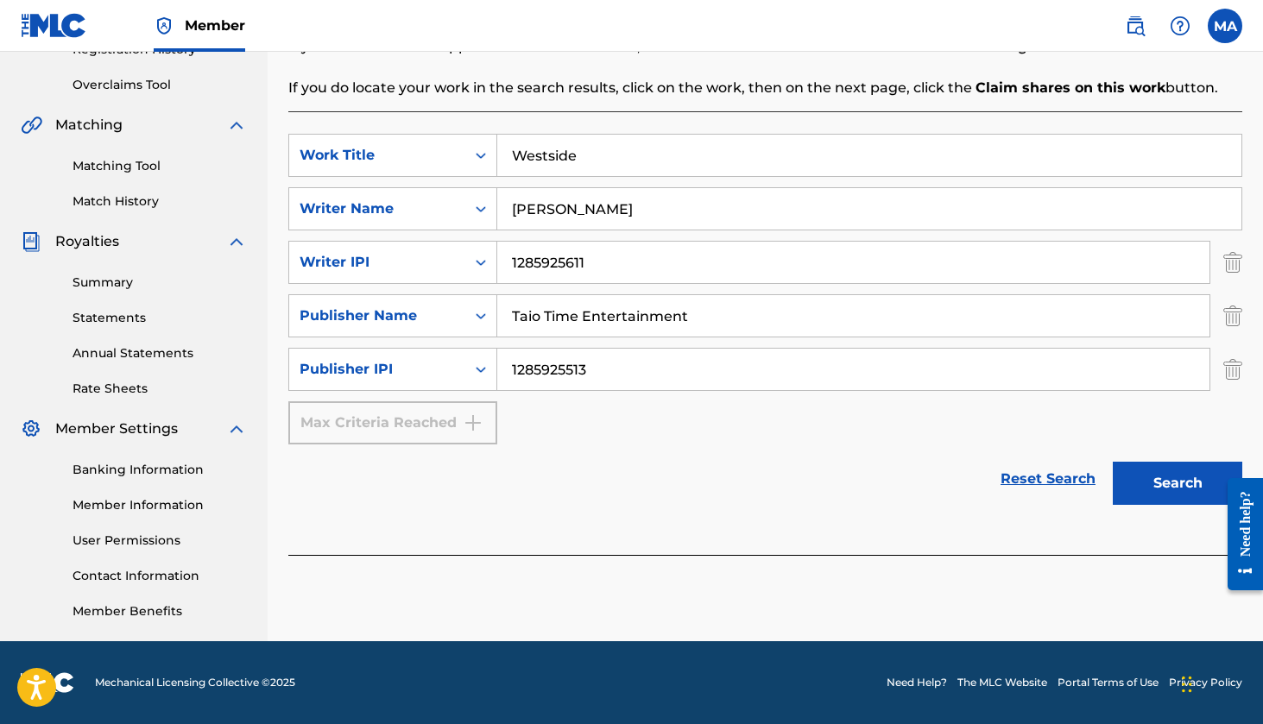
scroll to position [346, 0]
type input "1285925513"
click at [461, 413] on div "Max Criteria Reached" at bounding box center [392, 422] width 209 height 43
click at [1178, 478] on button "Search" at bounding box center [1178, 483] width 130 height 43
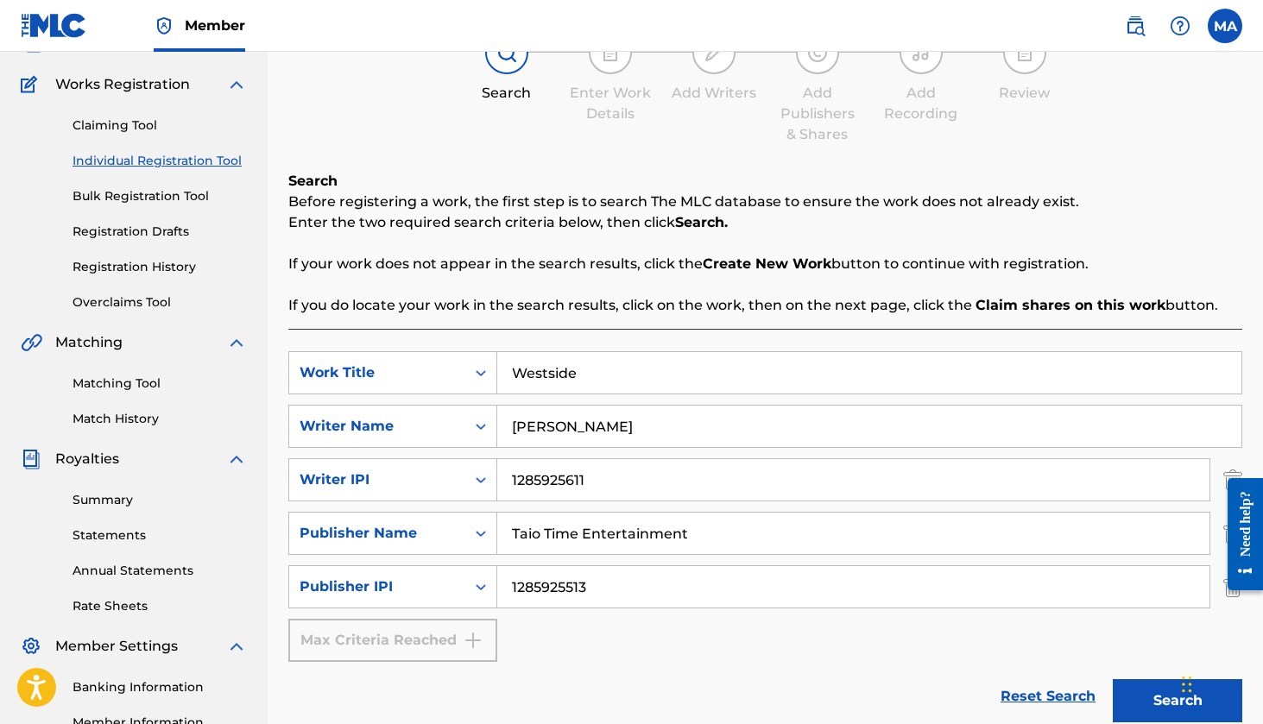
scroll to position [113, 0]
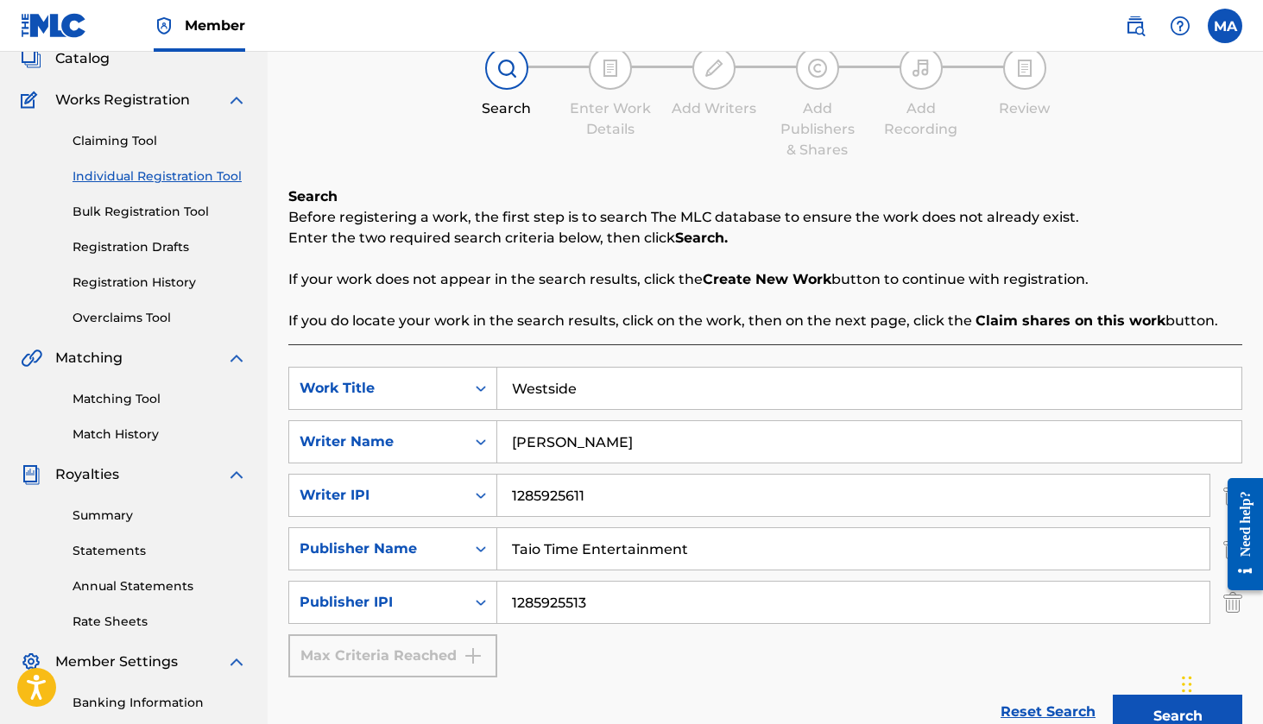
click at [600, 69] on img at bounding box center [610, 68] width 21 height 21
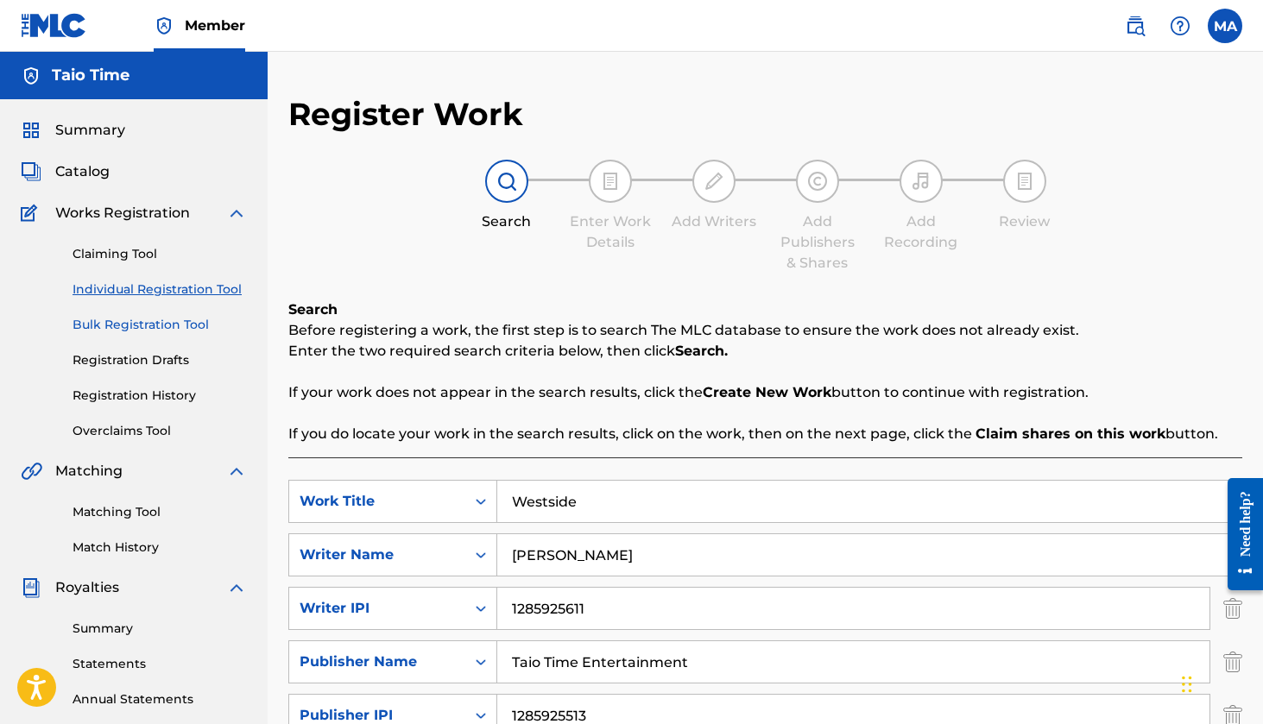
scroll to position [0, 0]
click at [215, 327] on link "Bulk Registration Tool" at bounding box center [160, 325] width 174 height 18
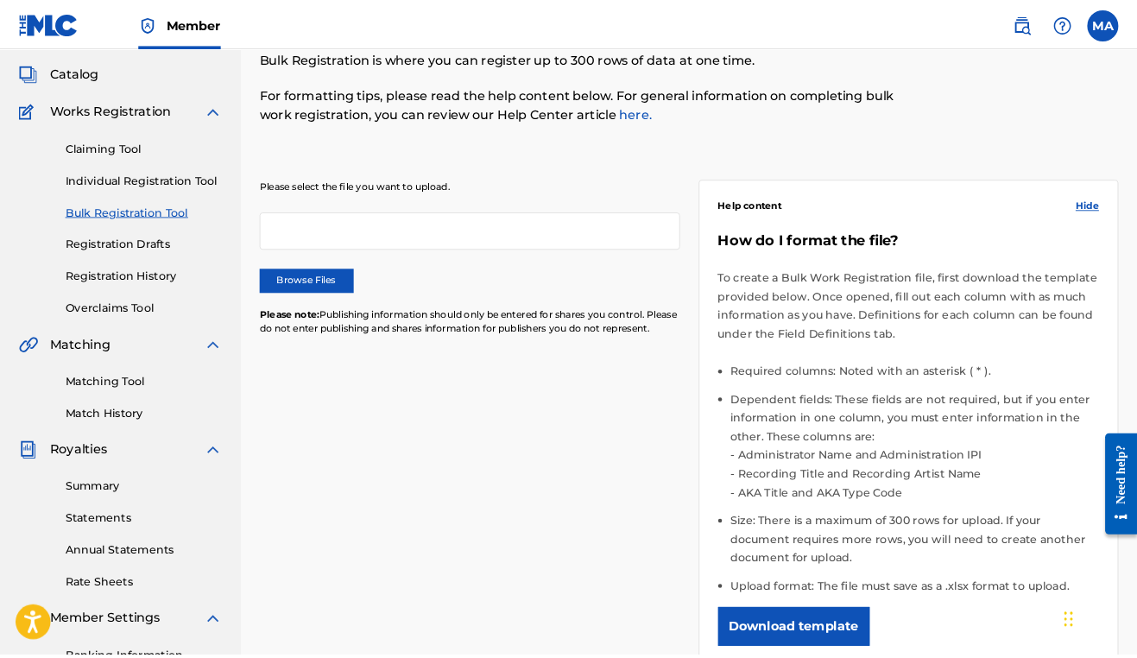
scroll to position [128, 0]
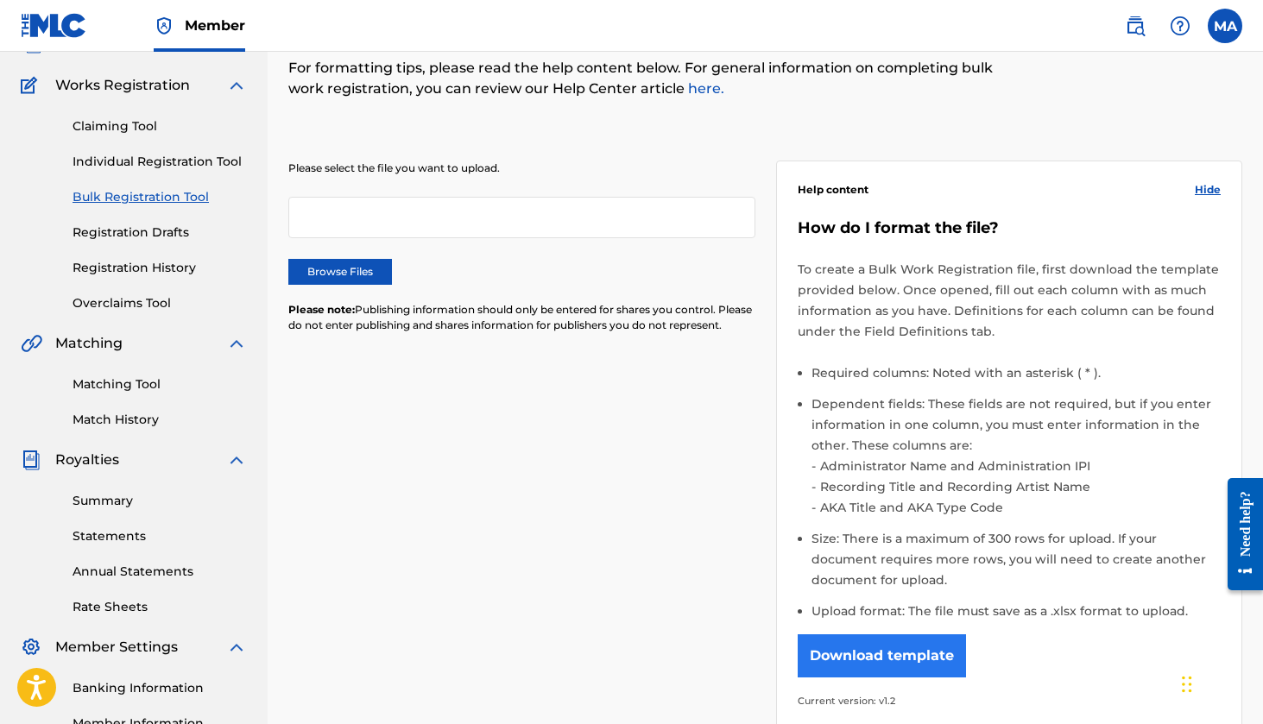
click at [844, 645] on button "Download template" at bounding box center [882, 656] width 168 height 43
